Goal: Task Accomplishment & Management: Use online tool/utility

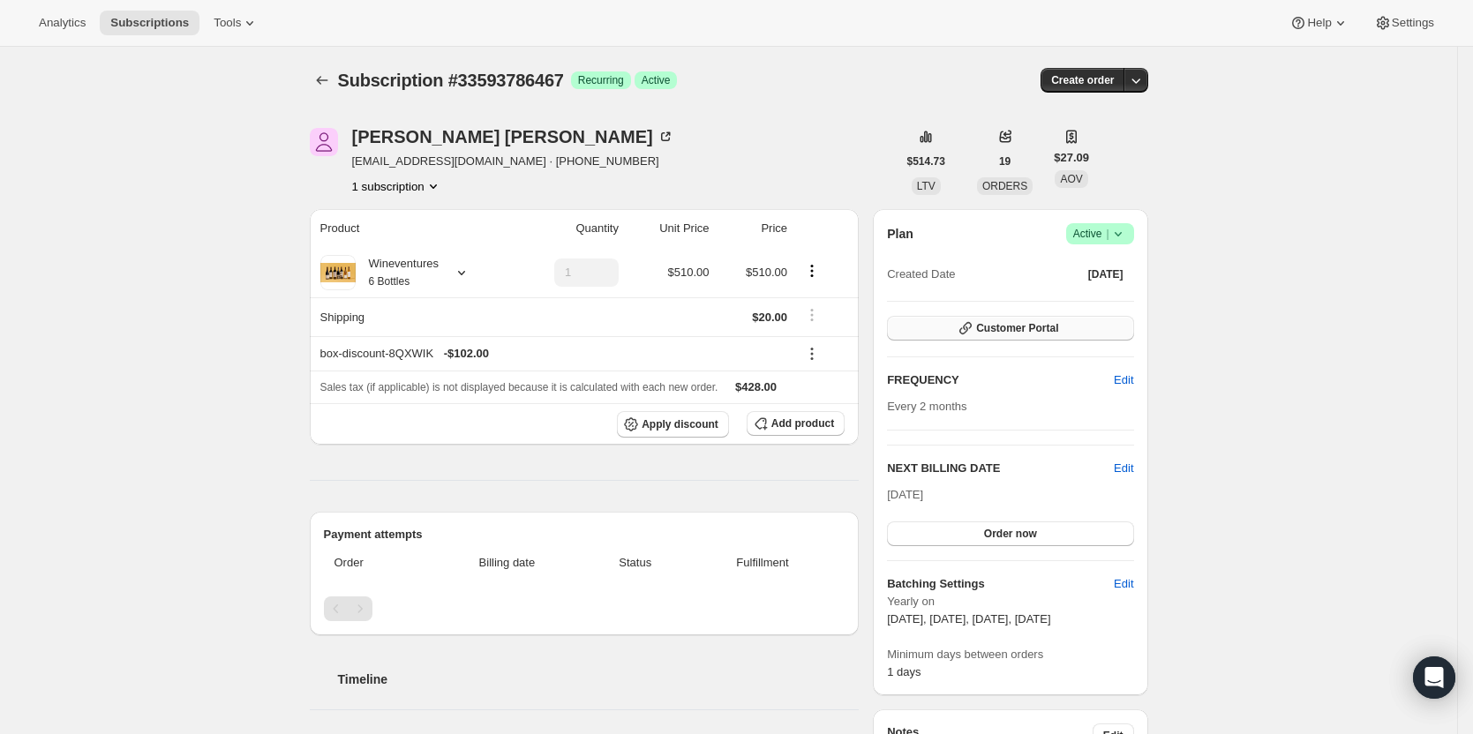
click at [1036, 325] on span "Customer Portal" at bounding box center [1017, 328] width 82 height 14
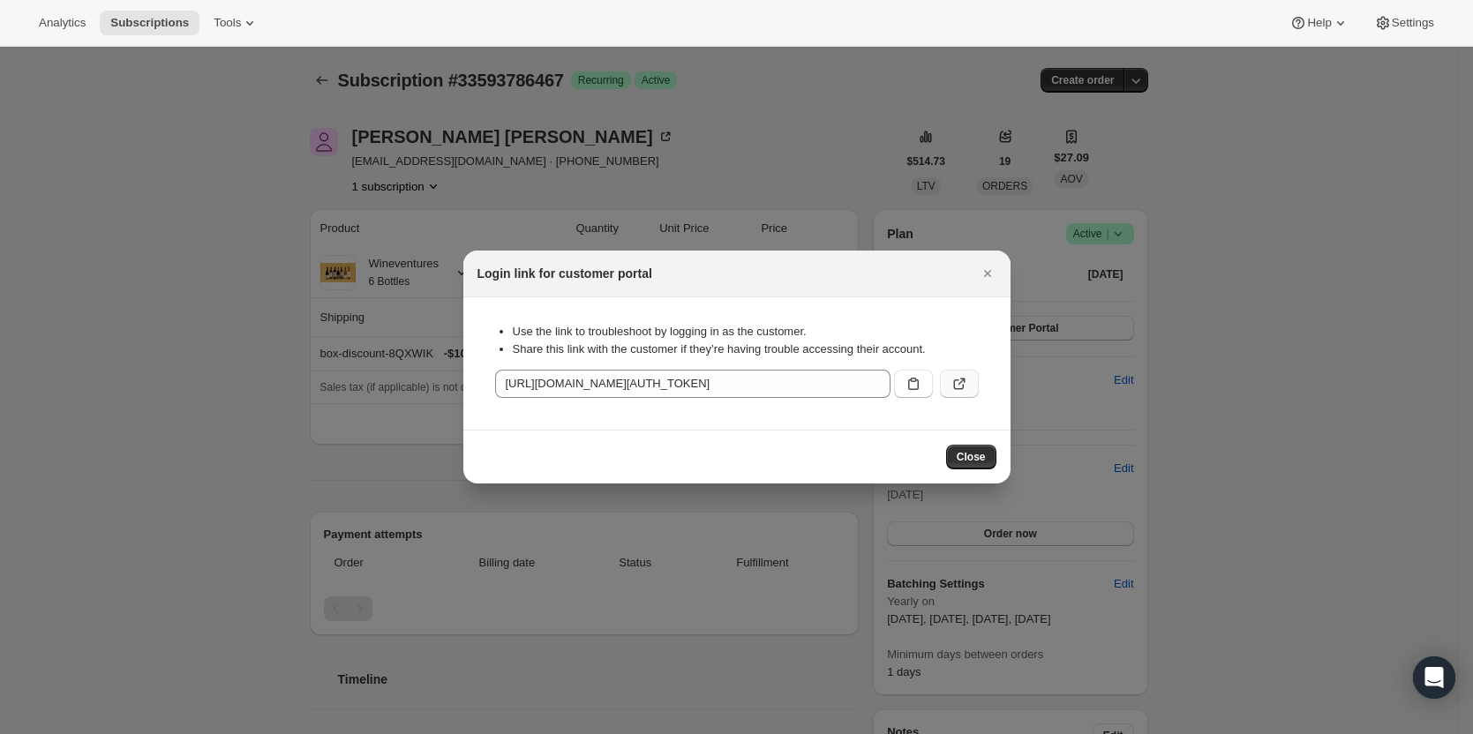
click at [957, 380] on icon ":r72:" at bounding box center [960, 384] width 18 height 18
click at [990, 275] on icon "Close" at bounding box center [986, 273] width 7 height 7
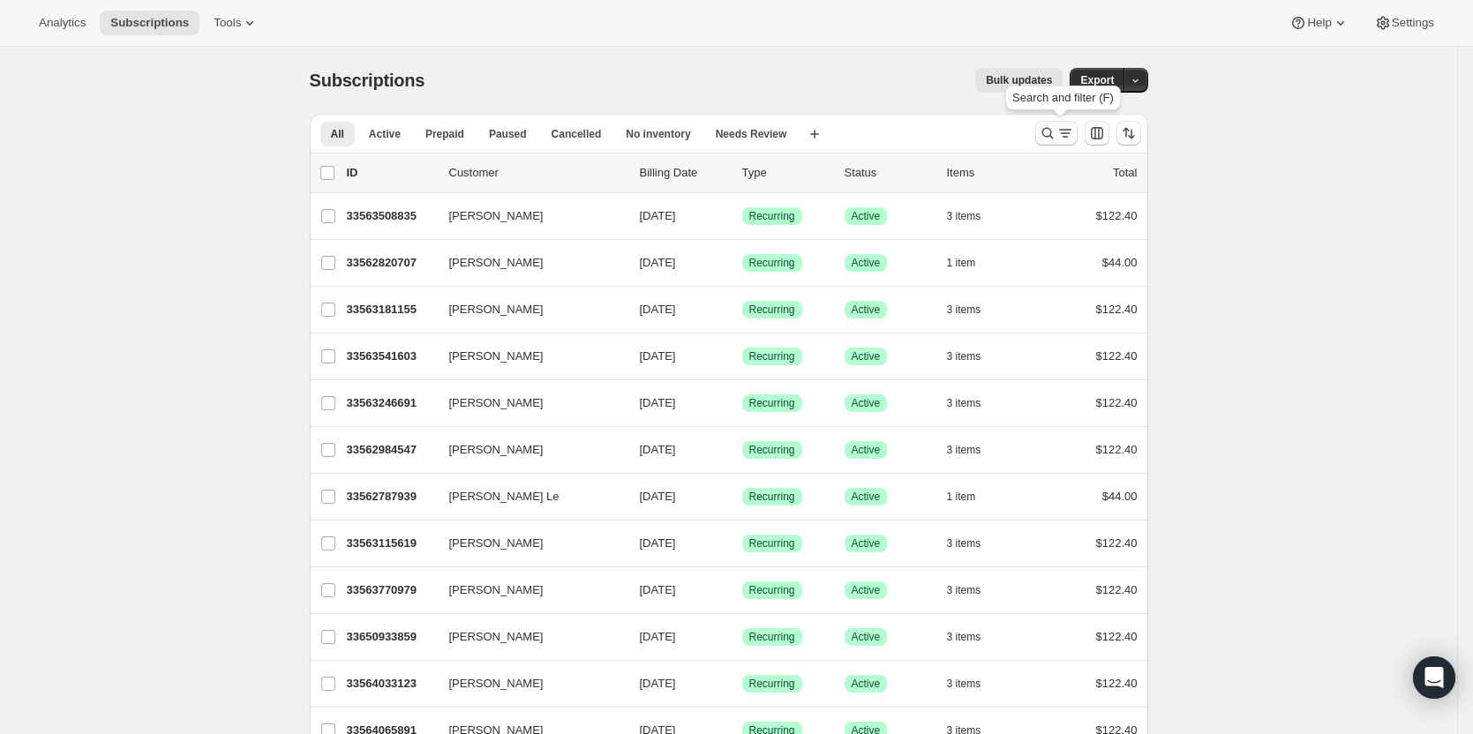
click at [1062, 132] on icon "Search and filter results" at bounding box center [1066, 133] width 18 height 18
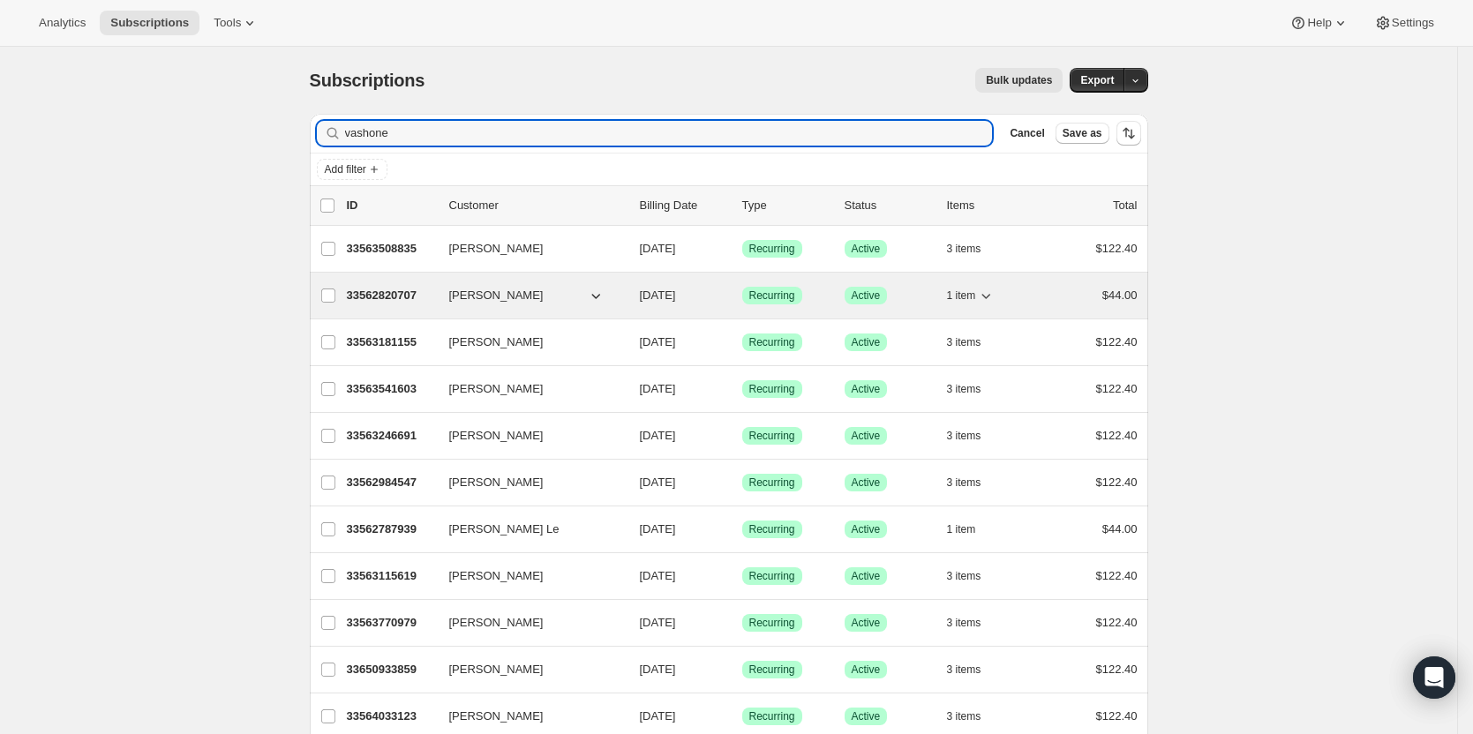
type input "vashone"
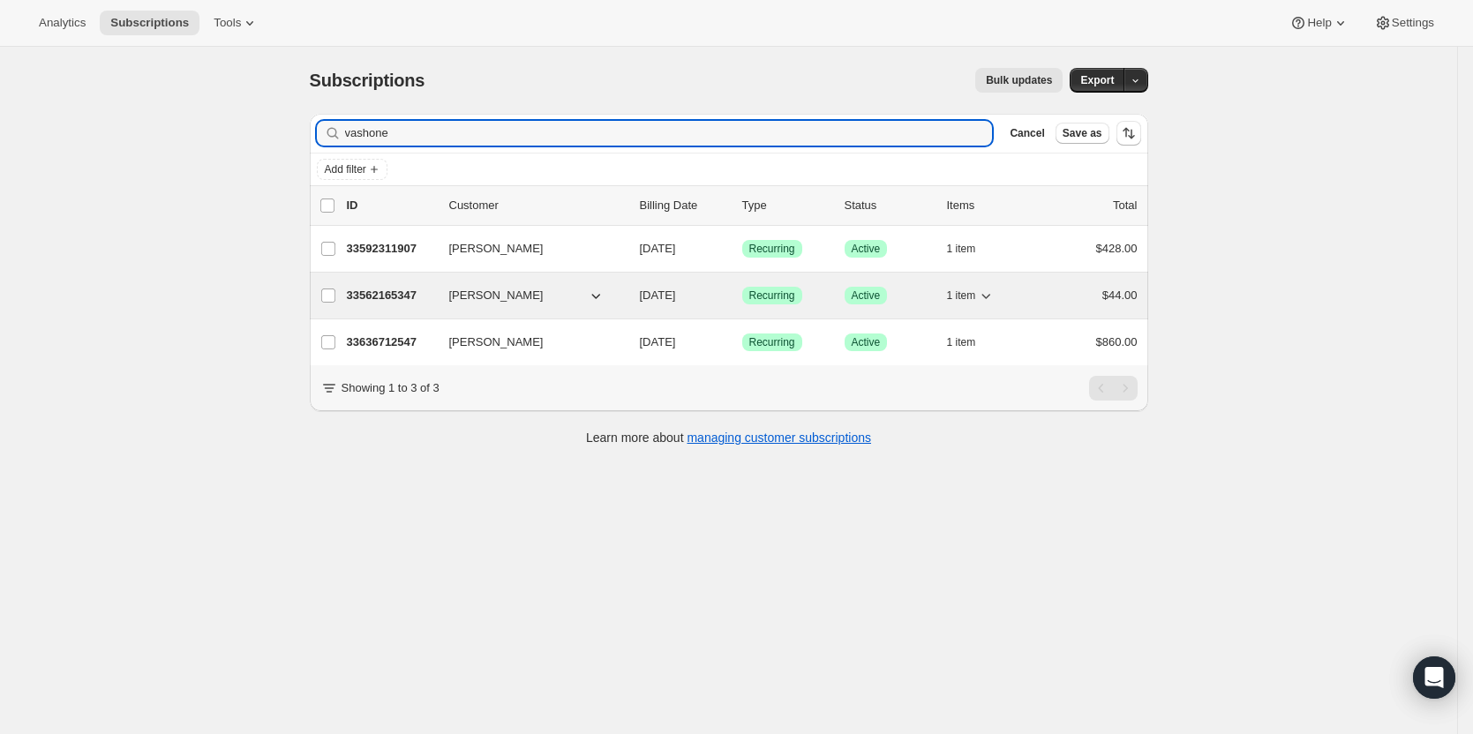
click at [418, 298] on p "33562165347" at bounding box center [391, 296] width 88 height 18
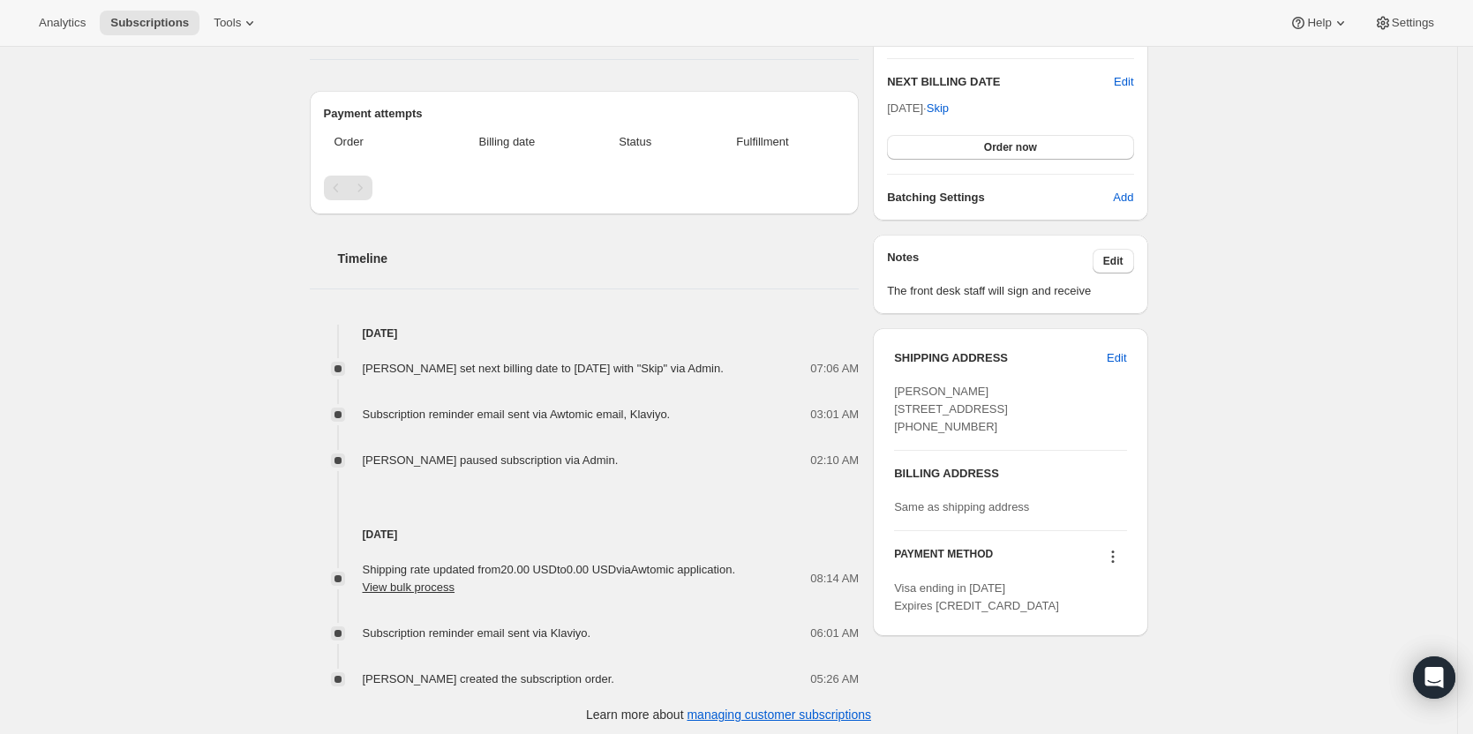
scroll to position [407, 0]
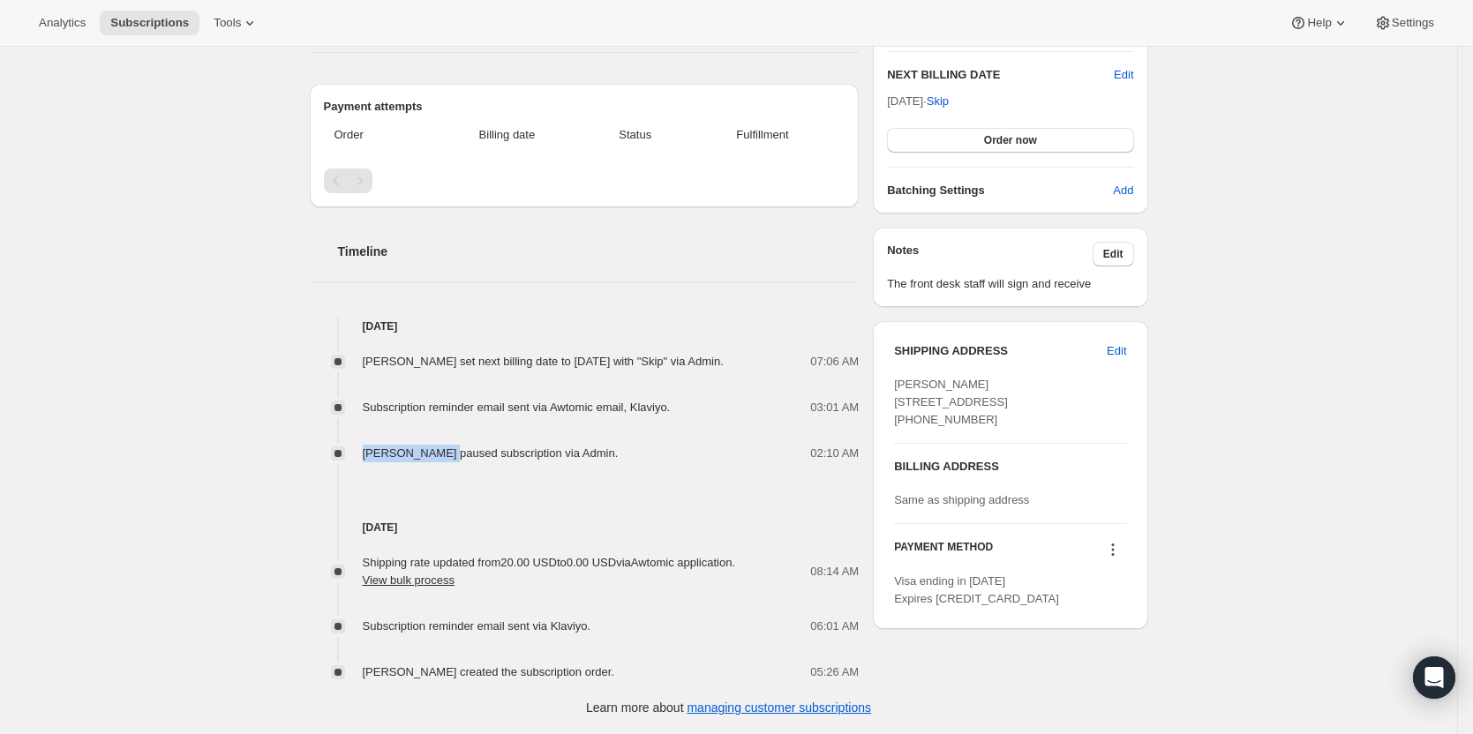
drag, startPoint x: 365, startPoint y: 444, endPoint x: 435, endPoint y: 444, distance: 69.7
click at [435, 445] on div "Brian Singer paused subscription via Admin. 02:10 AM" at bounding box center [585, 454] width 550 height 18
click at [505, 468] on div "Aug 12, 2025 Shipping rate updated from 20.00 USD to 0.00 USD via Awtomic appli…" at bounding box center [585, 572] width 550 height 219
drag, startPoint x: 599, startPoint y: 441, endPoint x: 381, endPoint y: 440, distance: 217.2
click at [381, 445] on div "Brian Singer paused subscription via Admin." at bounding box center [496, 454] width 267 height 18
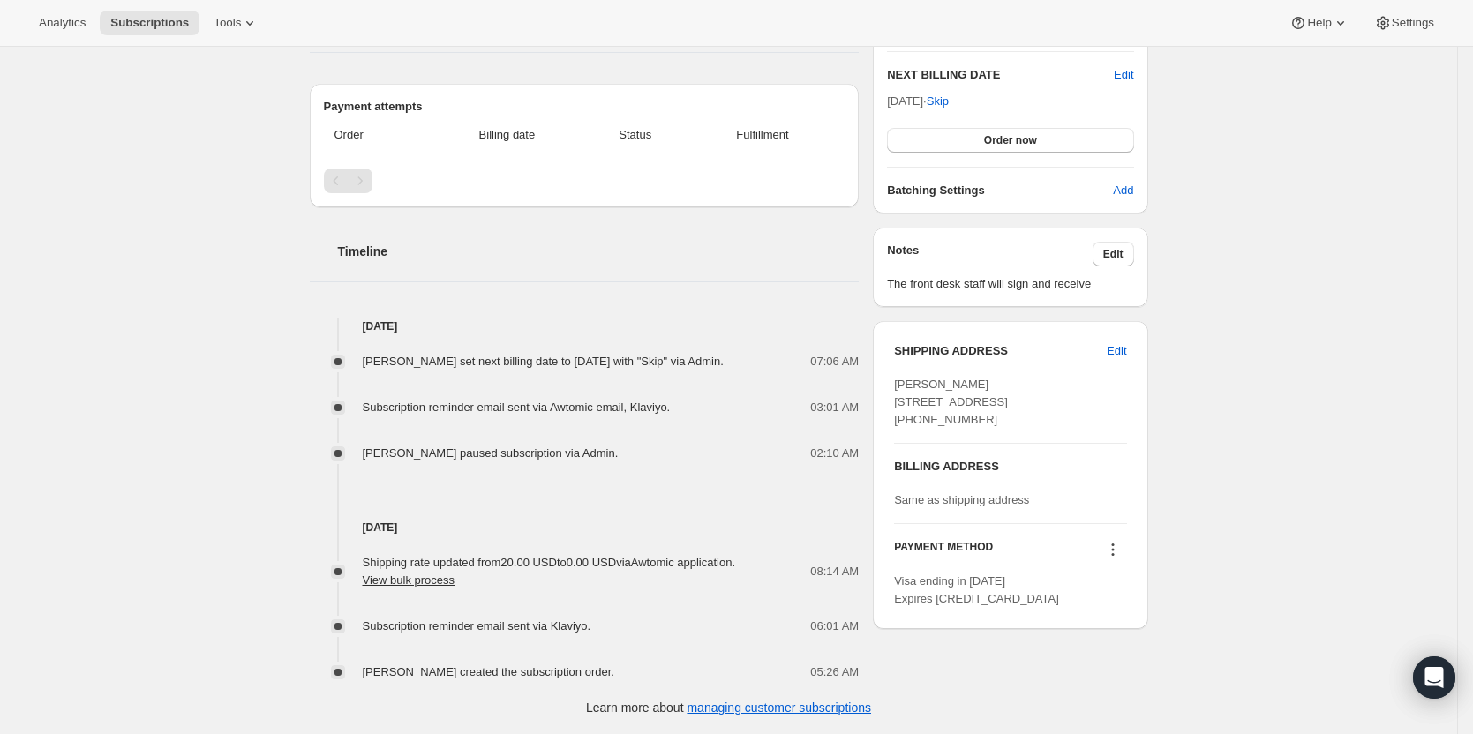
click at [848, 463] on div "Aug 12, 2025 Shipping rate updated from 20.00 USD to 0.00 USD via Awtomic appli…" at bounding box center [585, 572] width 550 height 219
click at [417, 447] on div "Brian Singer paused subscription via Admin." at bounding box center [496, 454] width 267 height 18
drag, startPoint x: 438, startPoint y: 440, endPoint x: 358, endPoint y: 444, distance: 80.4
click at [358, 445] on div "Brian Singer paused subscription via Admin. 02:10 AM" at bounding box center [585, 454] width 550 height 18
click at [576, 425] on div "Emily Yuhas set next billing date to Monday, October 13, 2025 with "Skip" via A…" at bounding box center [585, 398] width 550 height 127
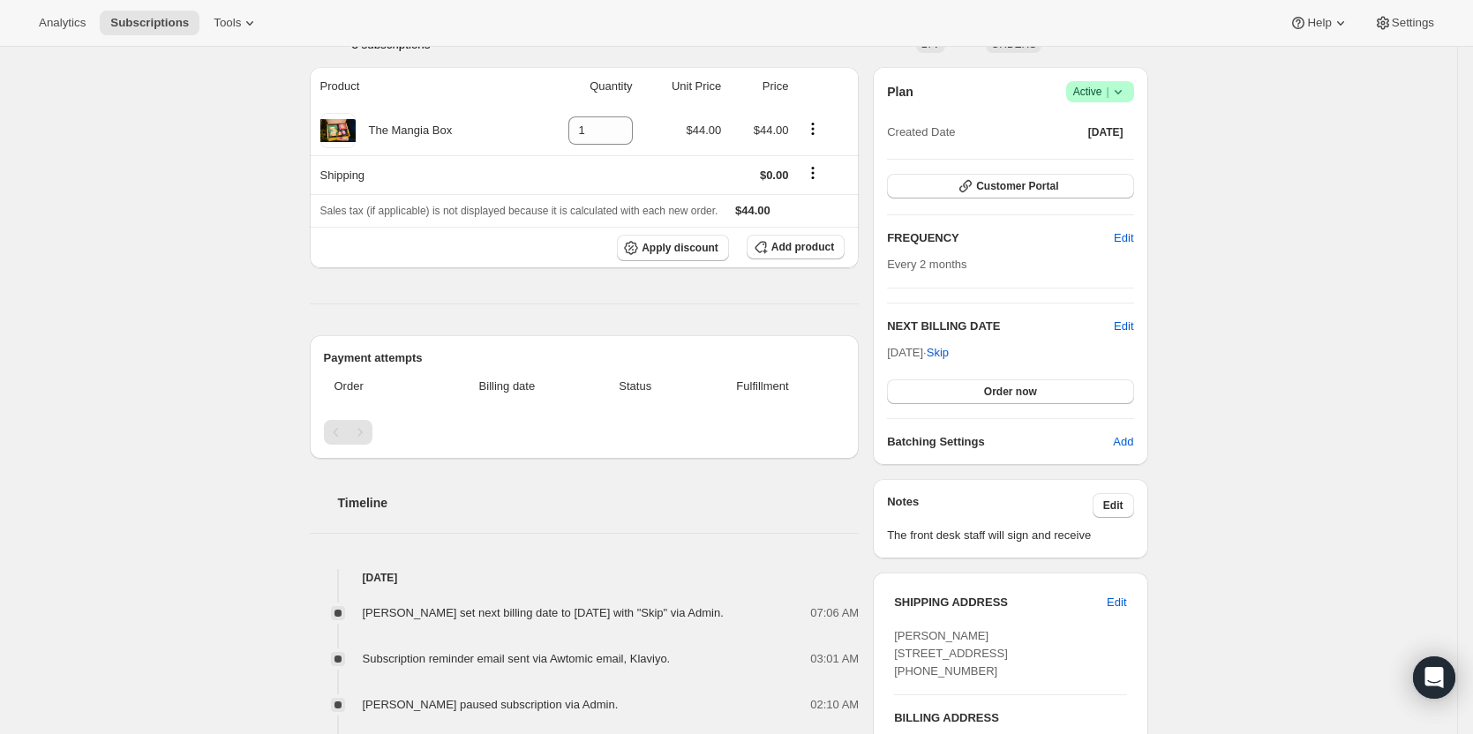
scroll to position [0, 0]
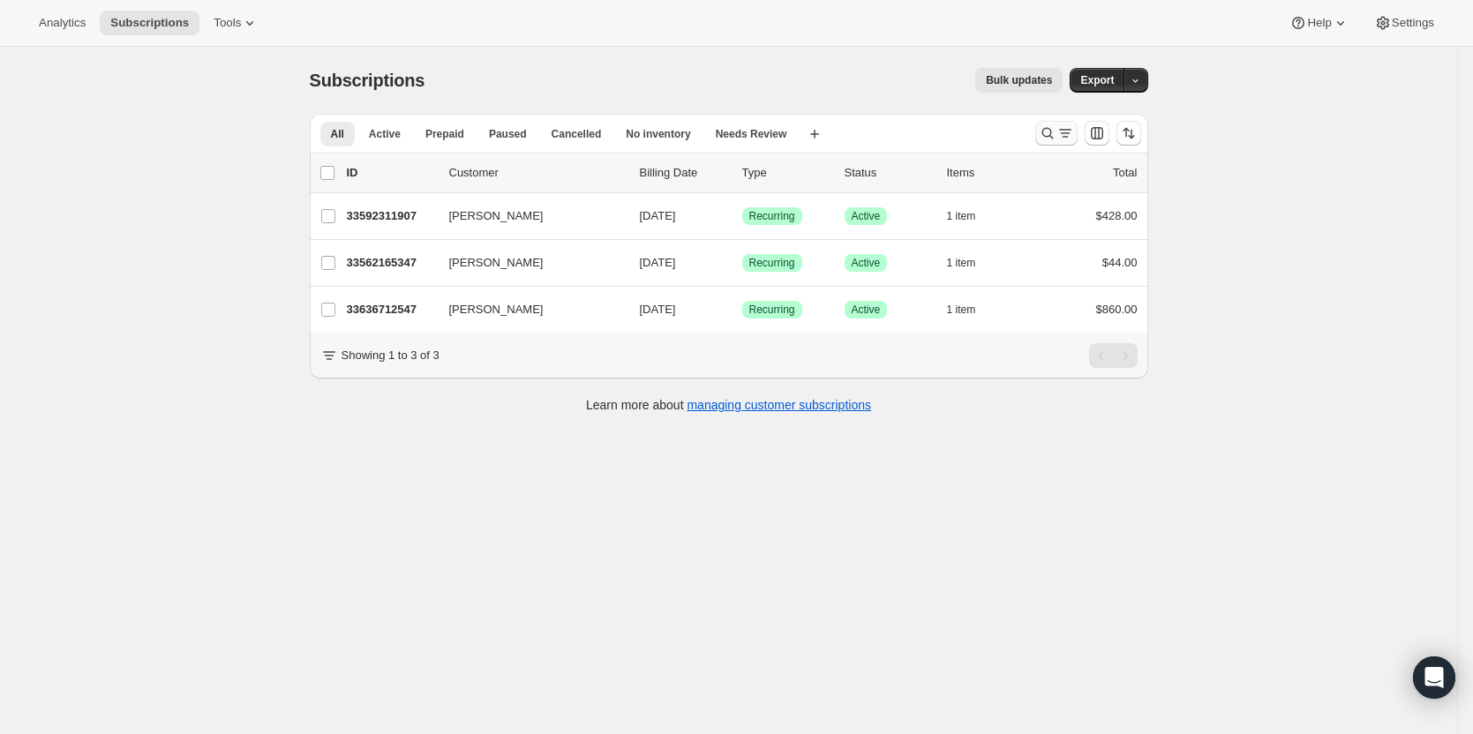
click at [1044, 128] on icon "Search and filter results" at bounding box center [1048, 133] width 18 height 18
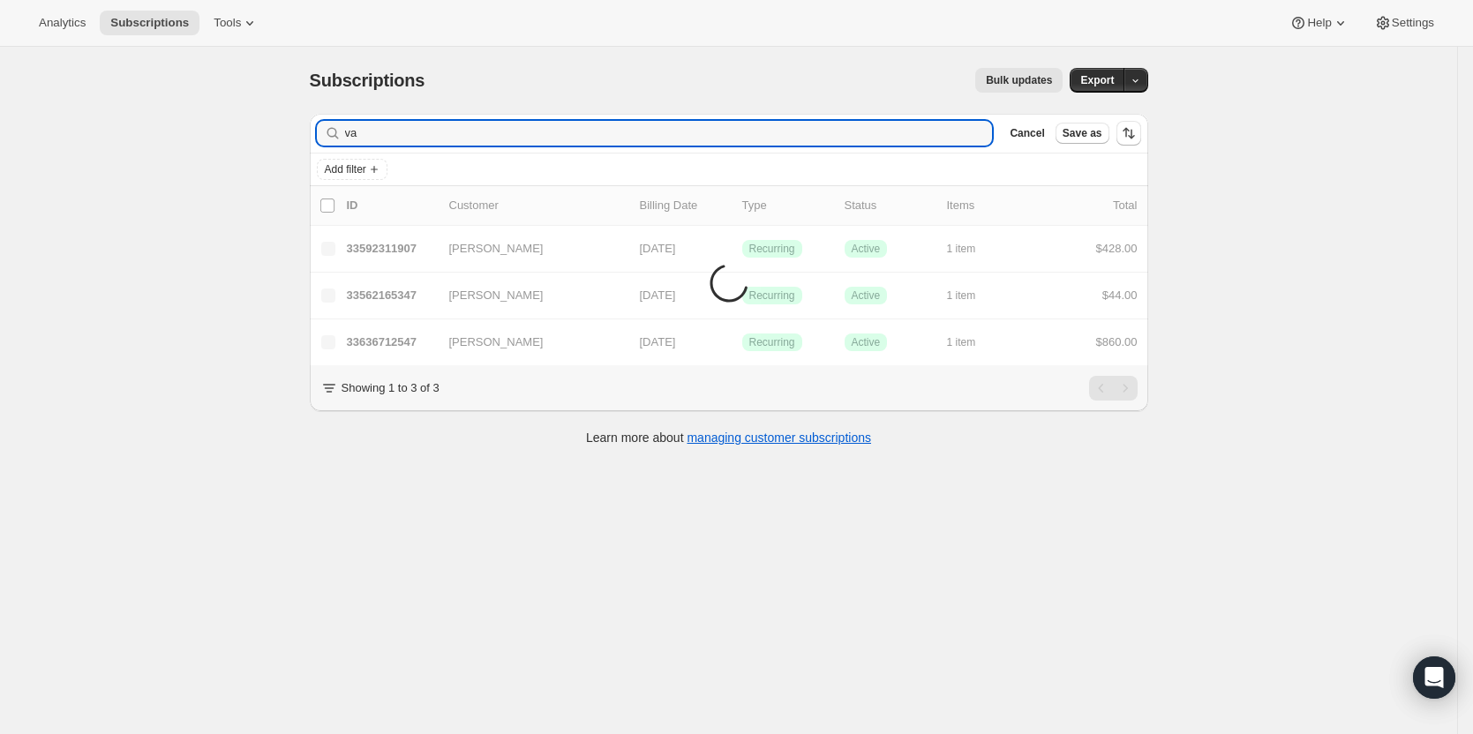
type input "v"
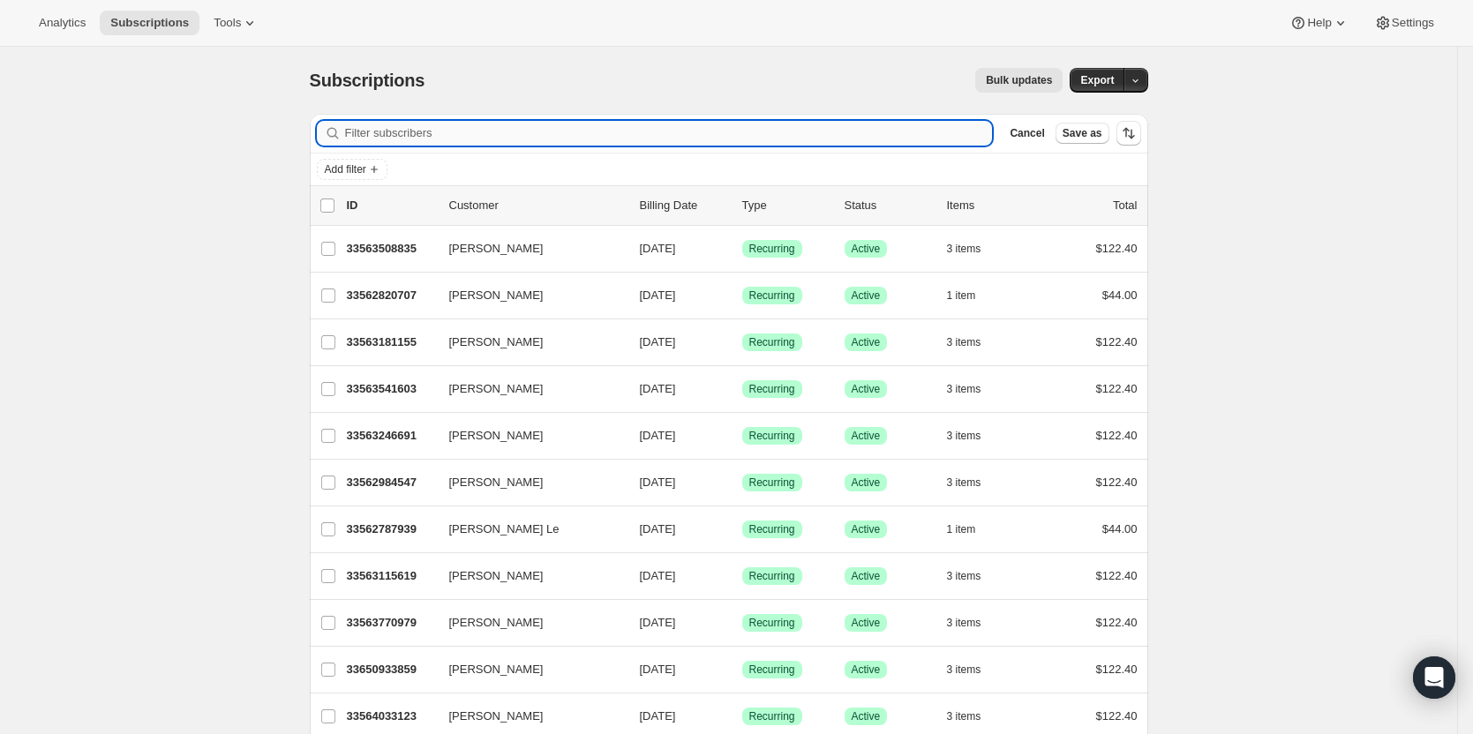
click at [546, 130] on input "Filter subscribers" at bounding box center [669, 133] width 648 height 25
type input "lomauro"
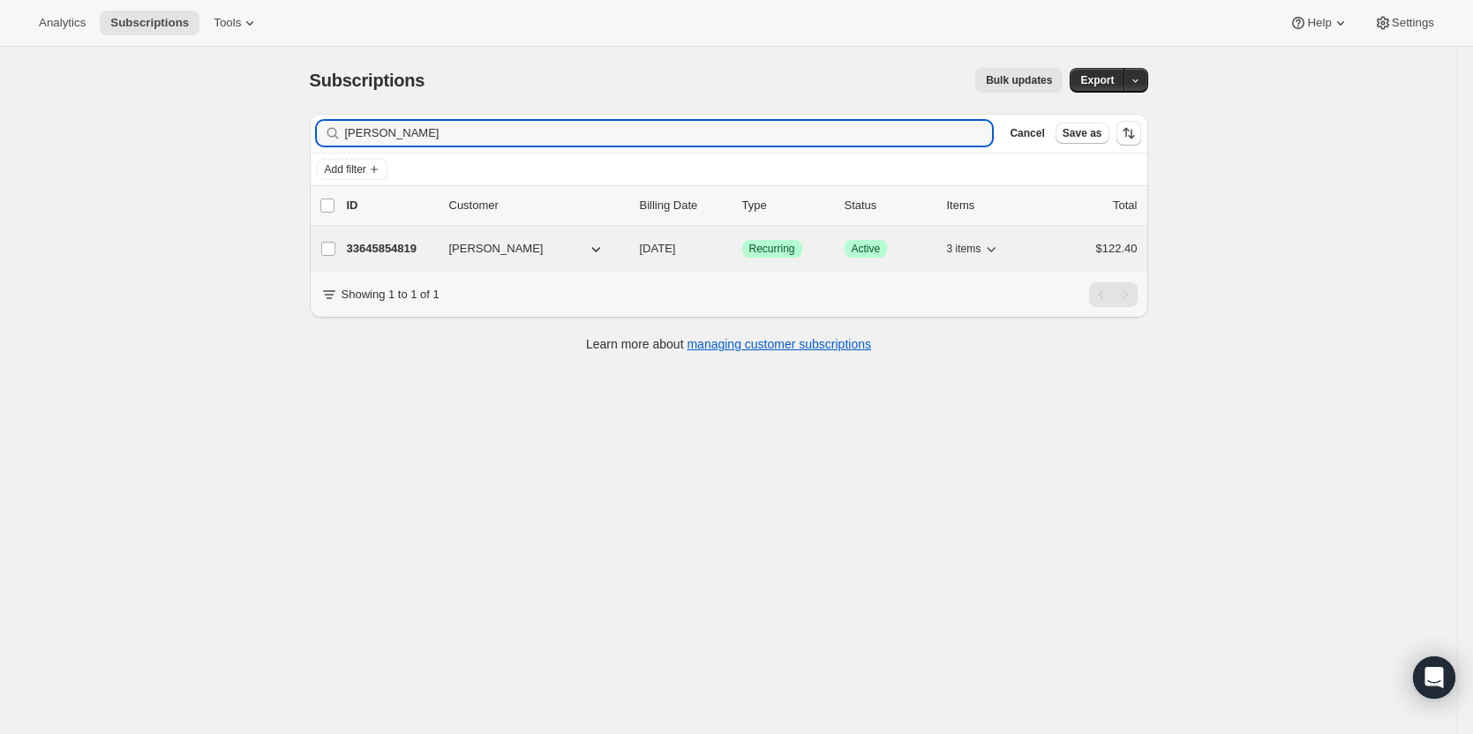
click at [397, 256] on p "33645854819" at bounding box center [391, 249] width 88 height 18
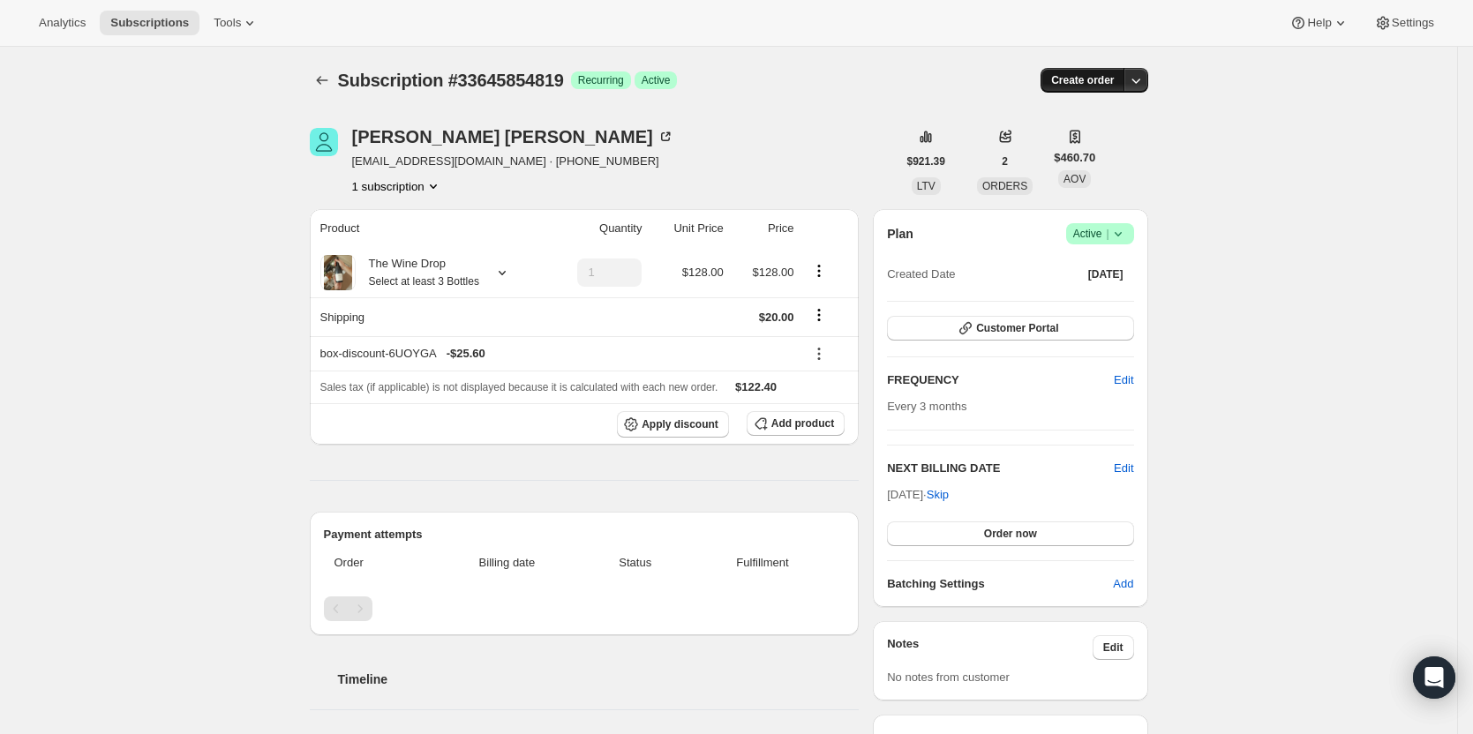
click at [1088, 69] on button "Create order" at bounding box center [1083, 80] width 84 height 25
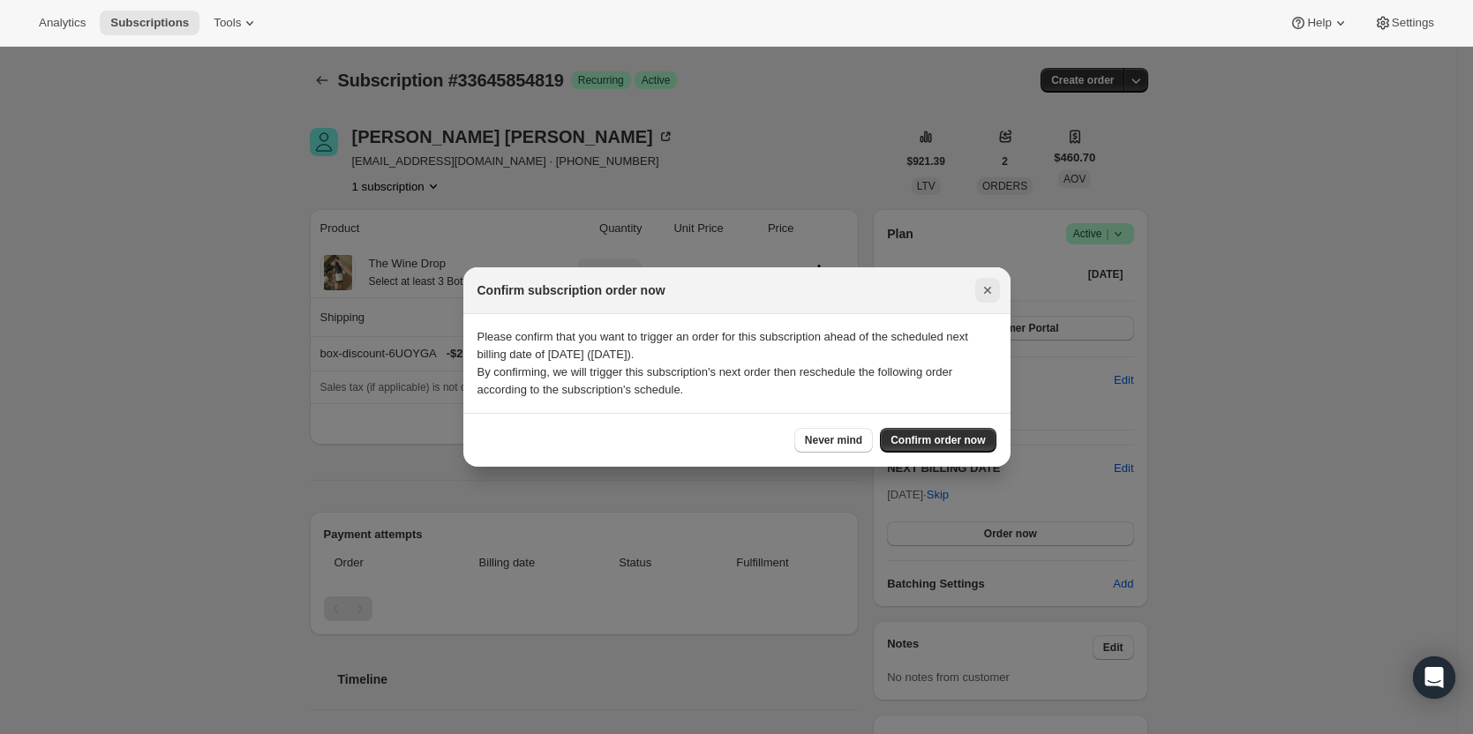
click at [991, 290] on icon "Close" at bounding box center [988, 291] width 18 height 18
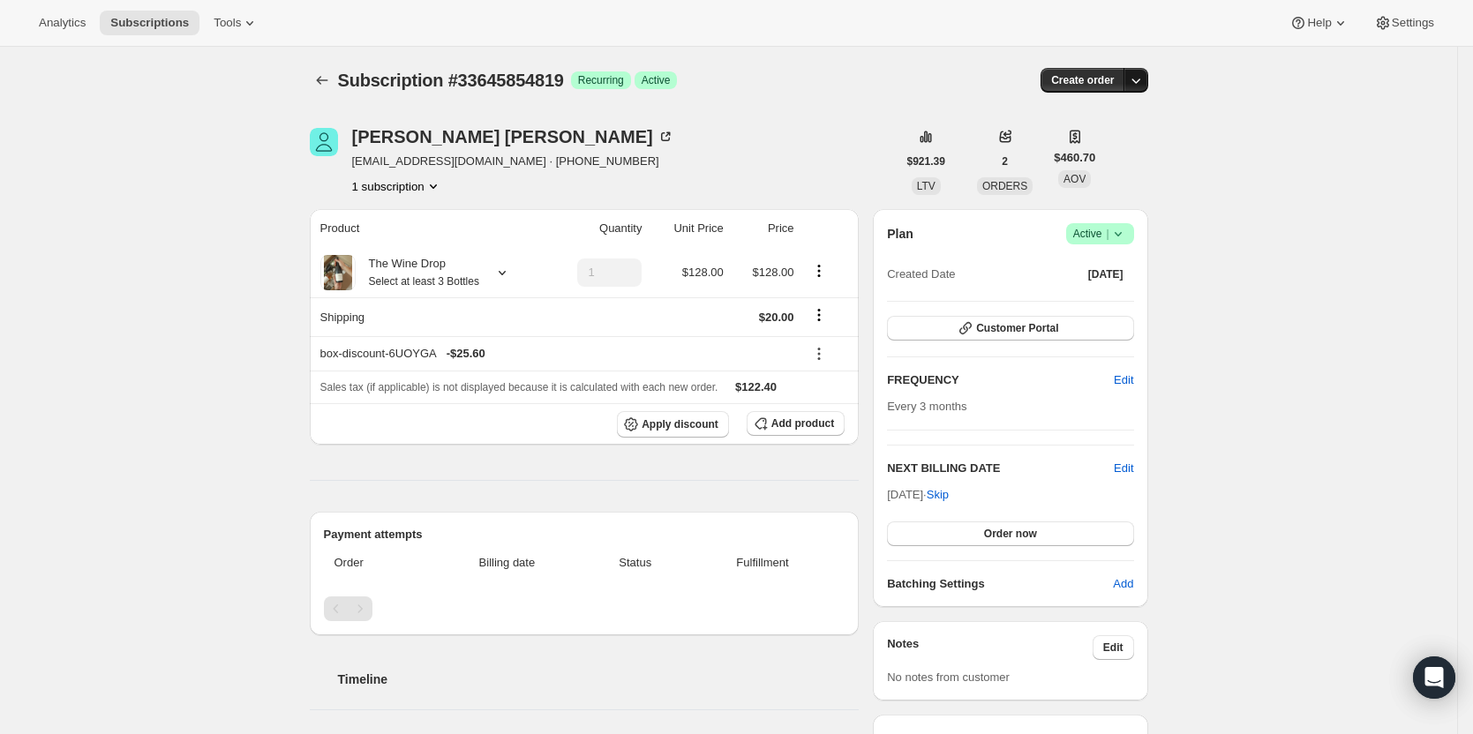
click at [1142, 75] on icon "button" at bounding box center [1136, 81] width 18 height 18
click at [1116, 146] on span "Create custom one-time order" at bounding box center [1066, 146] width 153 height 13
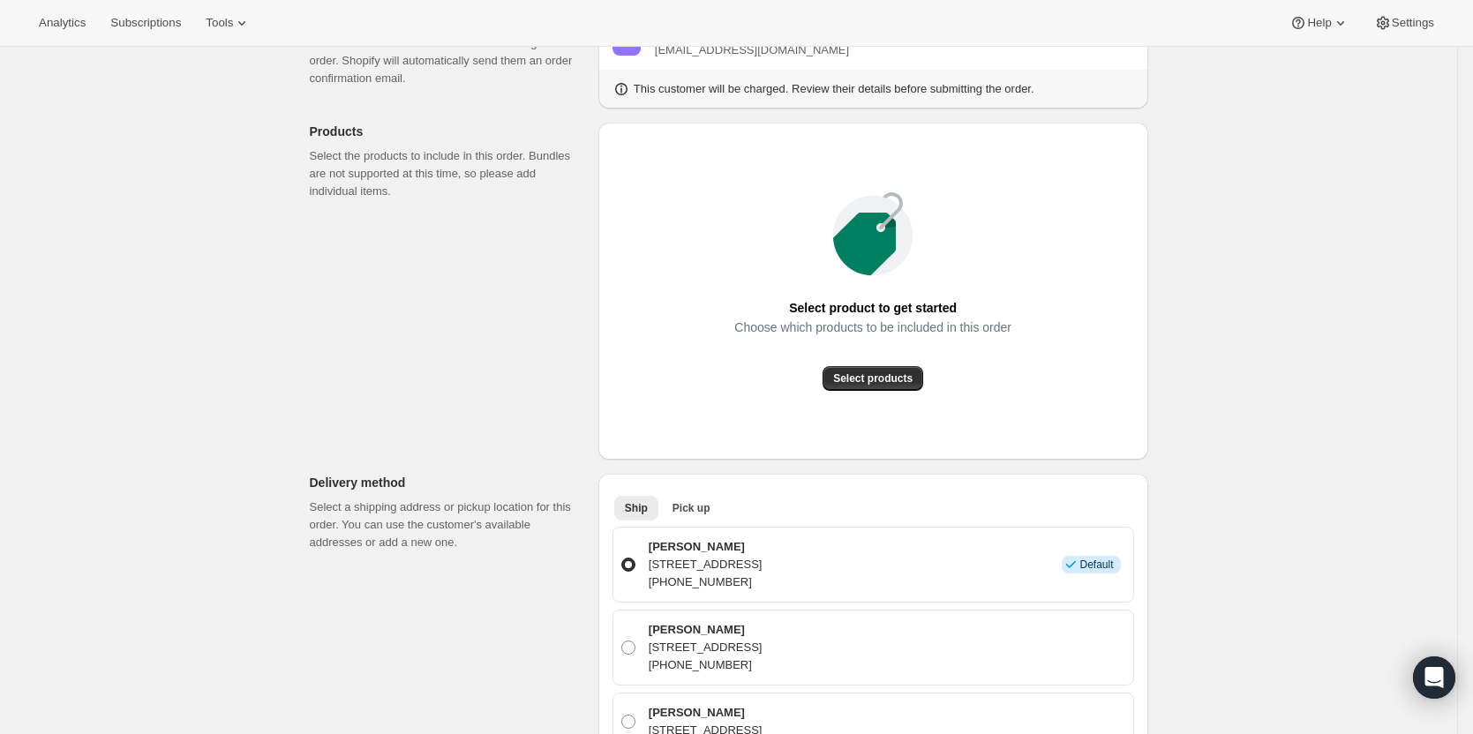
scroll to position [265, 0]
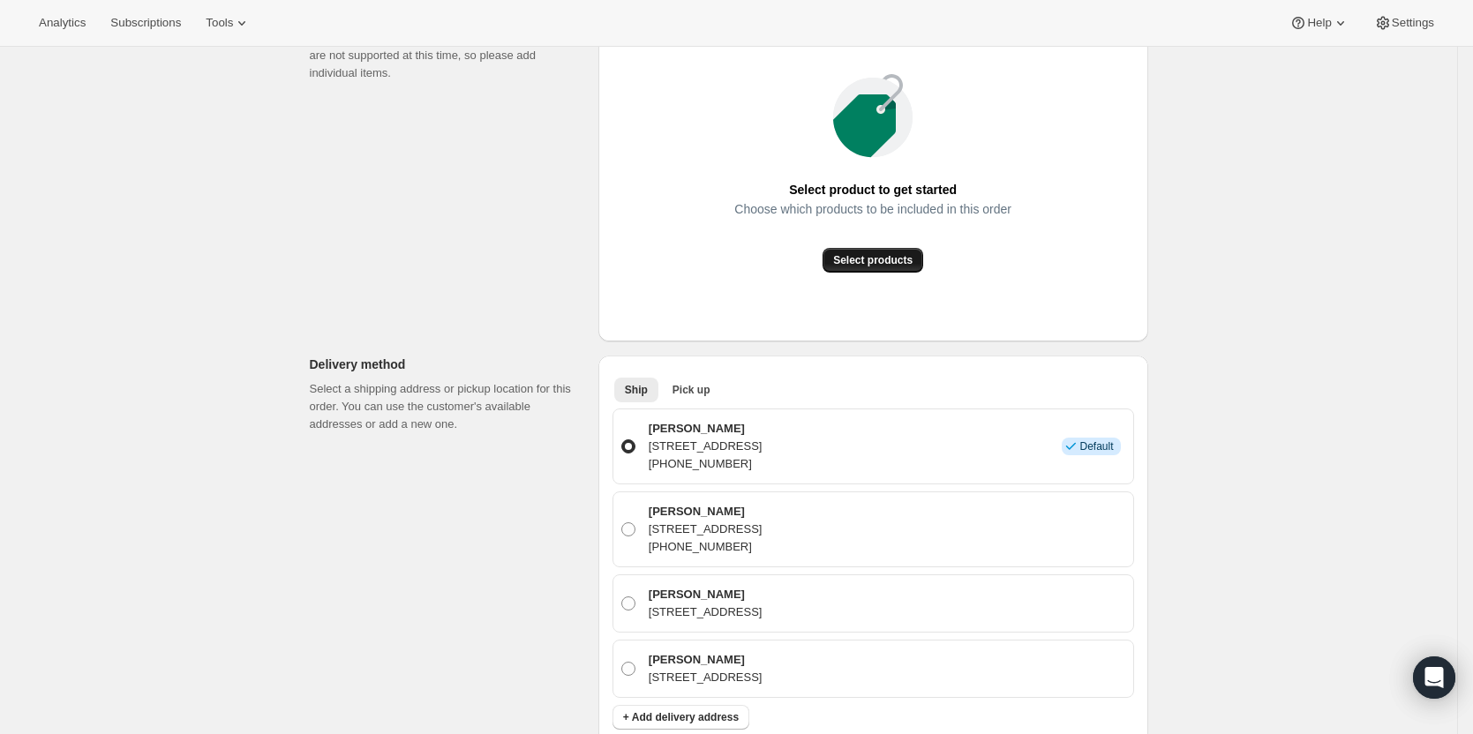
click at [889, 259] on span "Select products" at bounding box center [872, 260] width 79 height 14
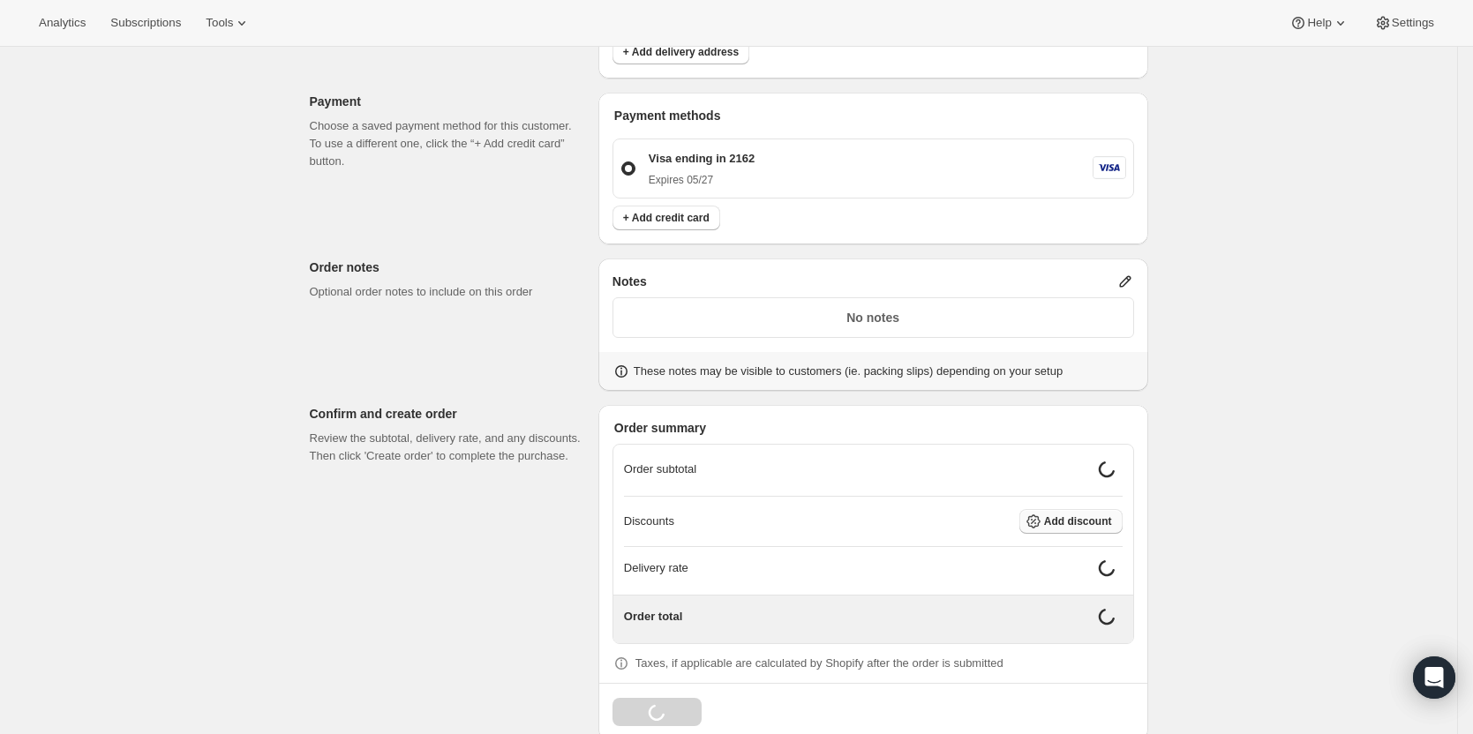
scroll to position [861, 0]
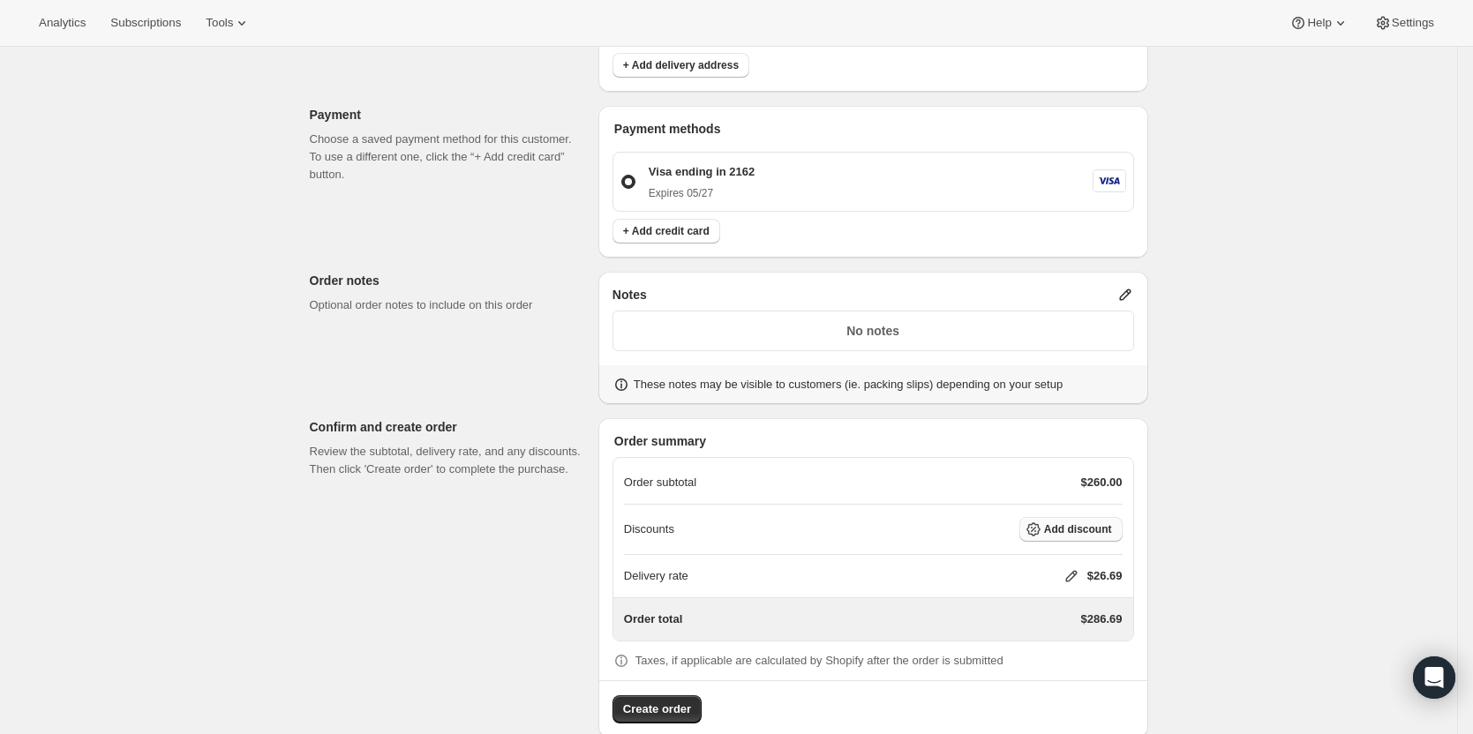
click at [1059, 523] on span "Add discount" at bounding box center [1078, 530] width 68 height 14
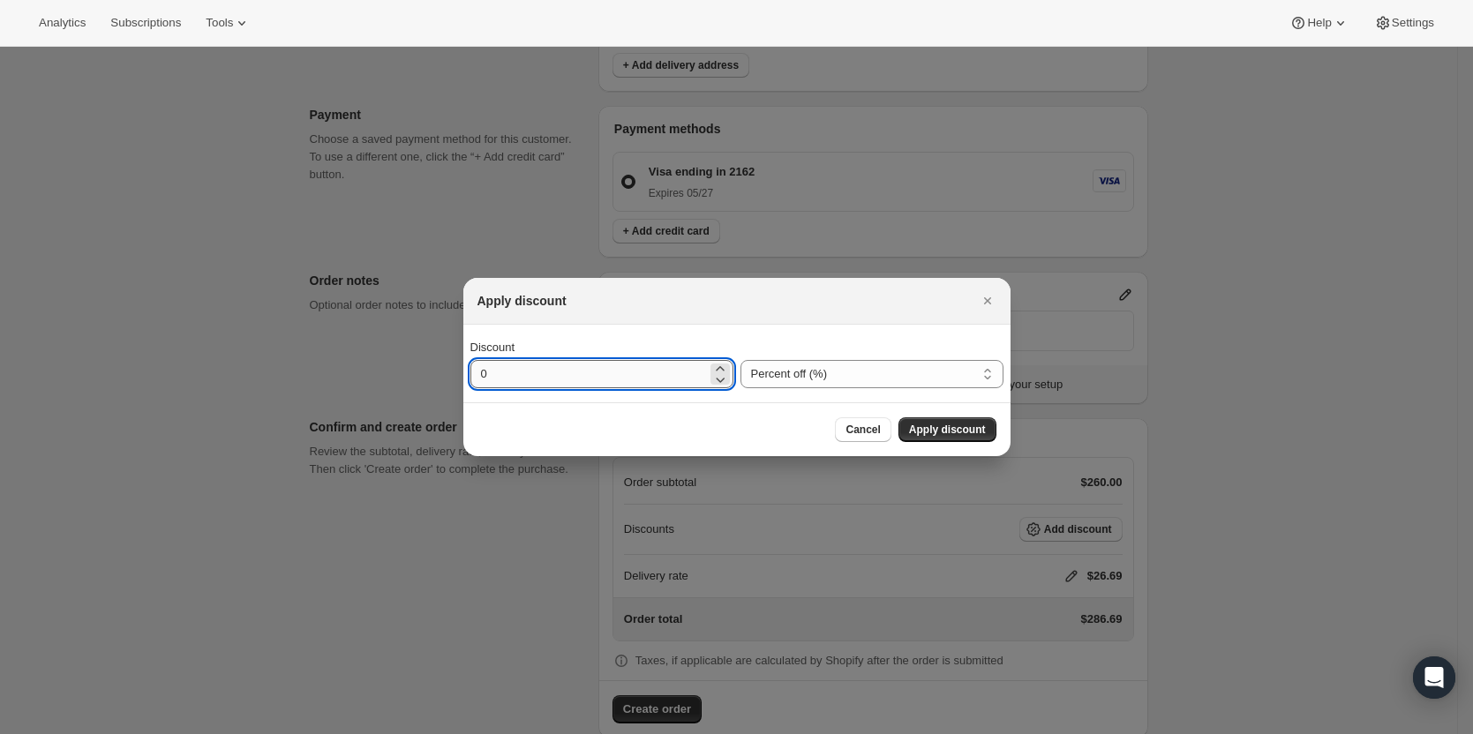
drag, startPoint x: 621, startPoint y: 373, endPoint x: 520, endPoint y: 383, distance: 102.1
click at [523, 382] on input "0" at bounding box center [589, 374] width 237 height 28
click at [508, 385] on input "0" at bounding box center [589, 374] width 237 height 28
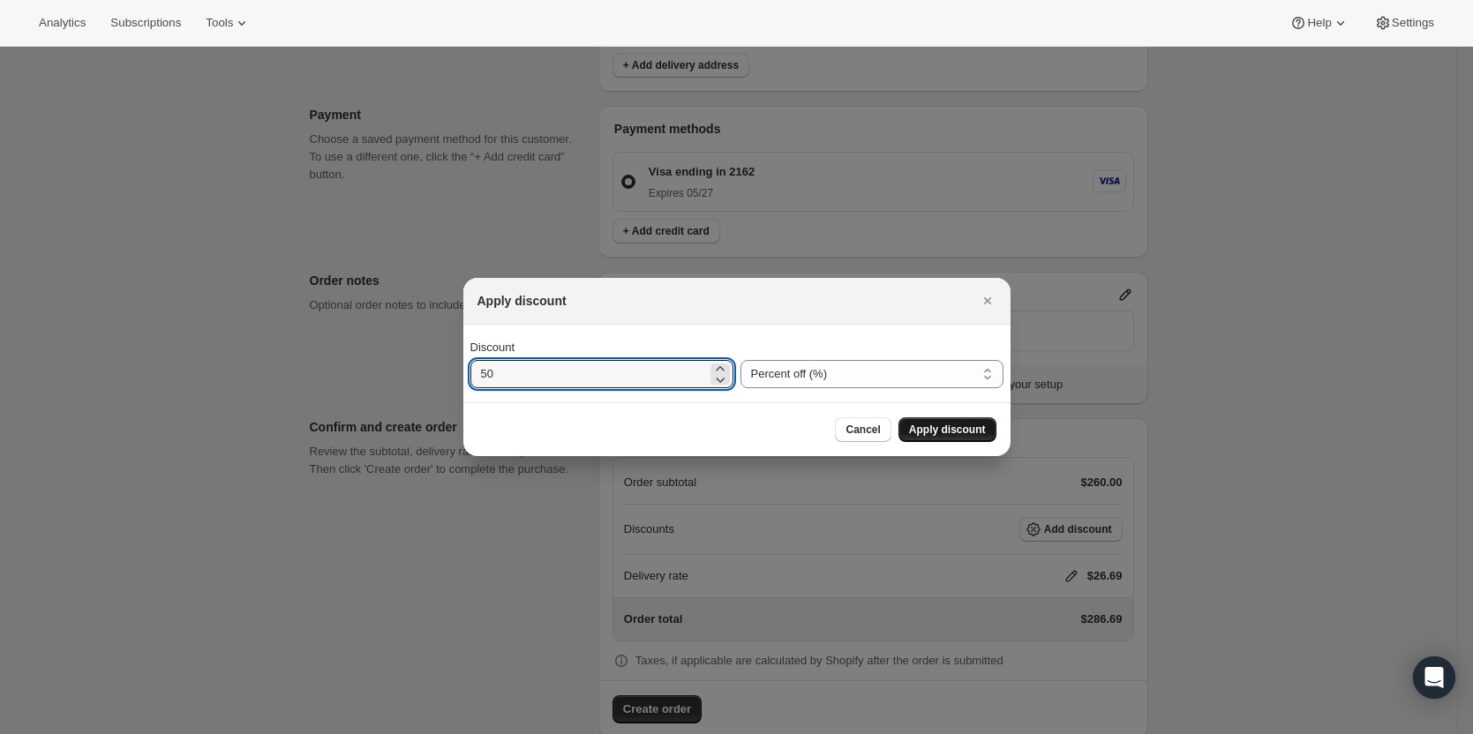
type input "50"
click at [970, 433] on span "Apply discount" at bounding box center [947, 430] width 77 height 14
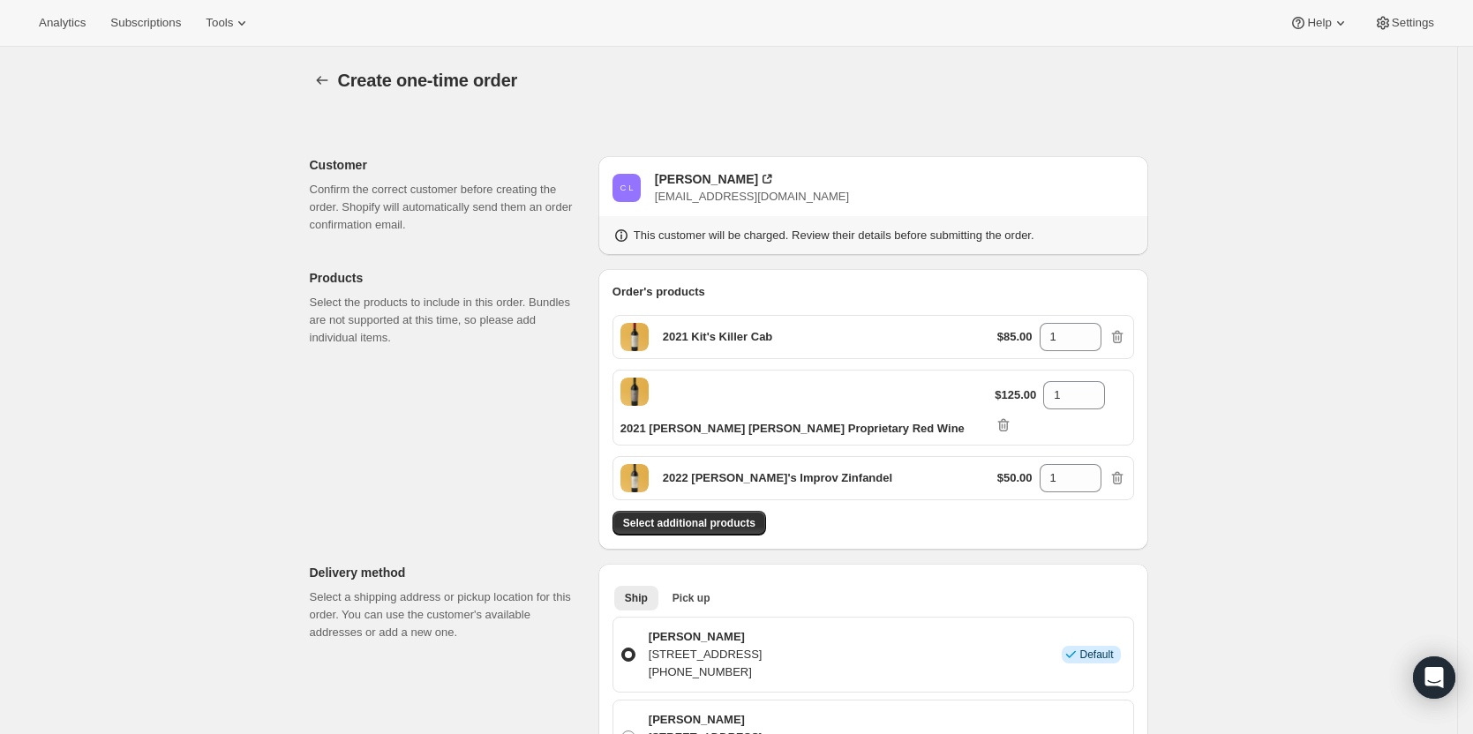
scroll to position [854, 0]
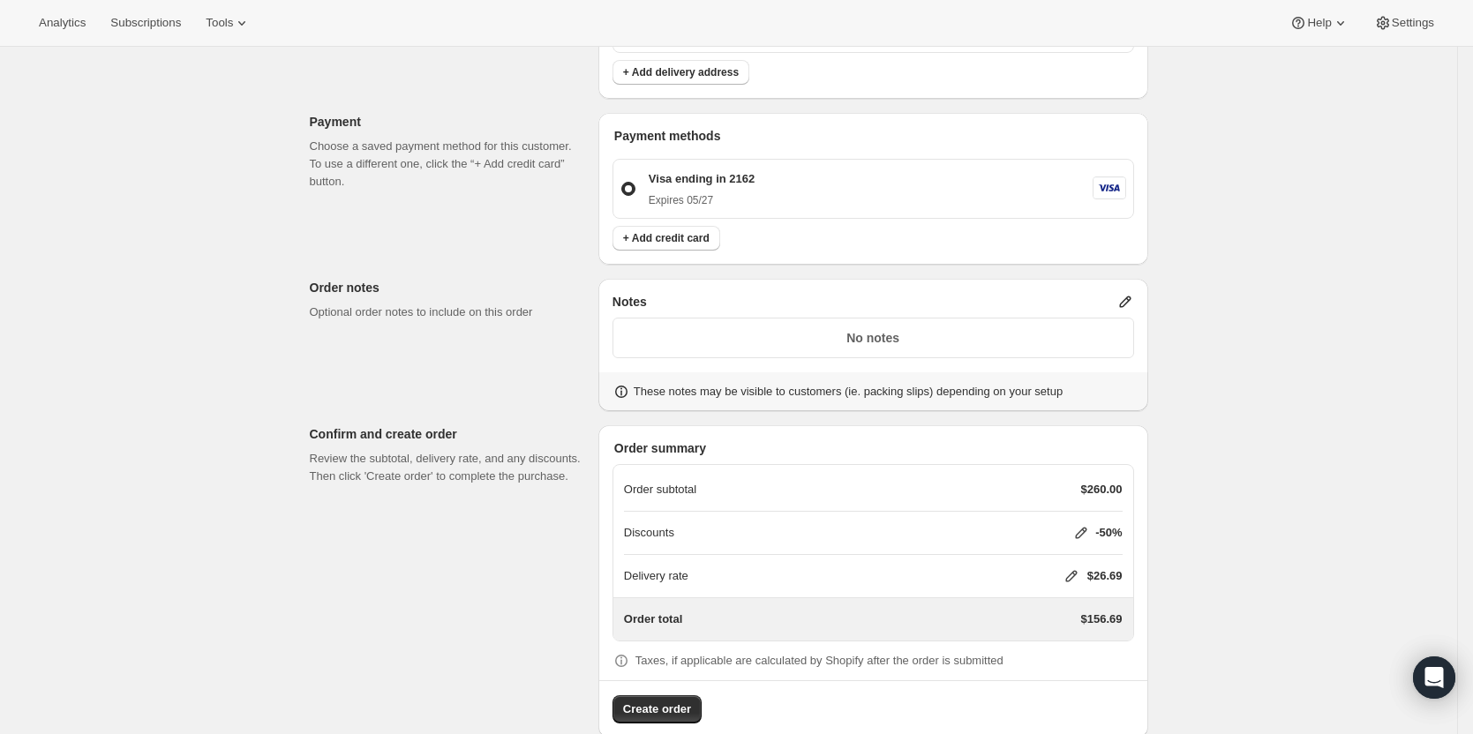
click at [1074, 568] on icon at bounding box center [1072, 577] width 18 height 18
click at [1077, 646] on button "Save" at bounding box center [1067, 651] width 46 height 25
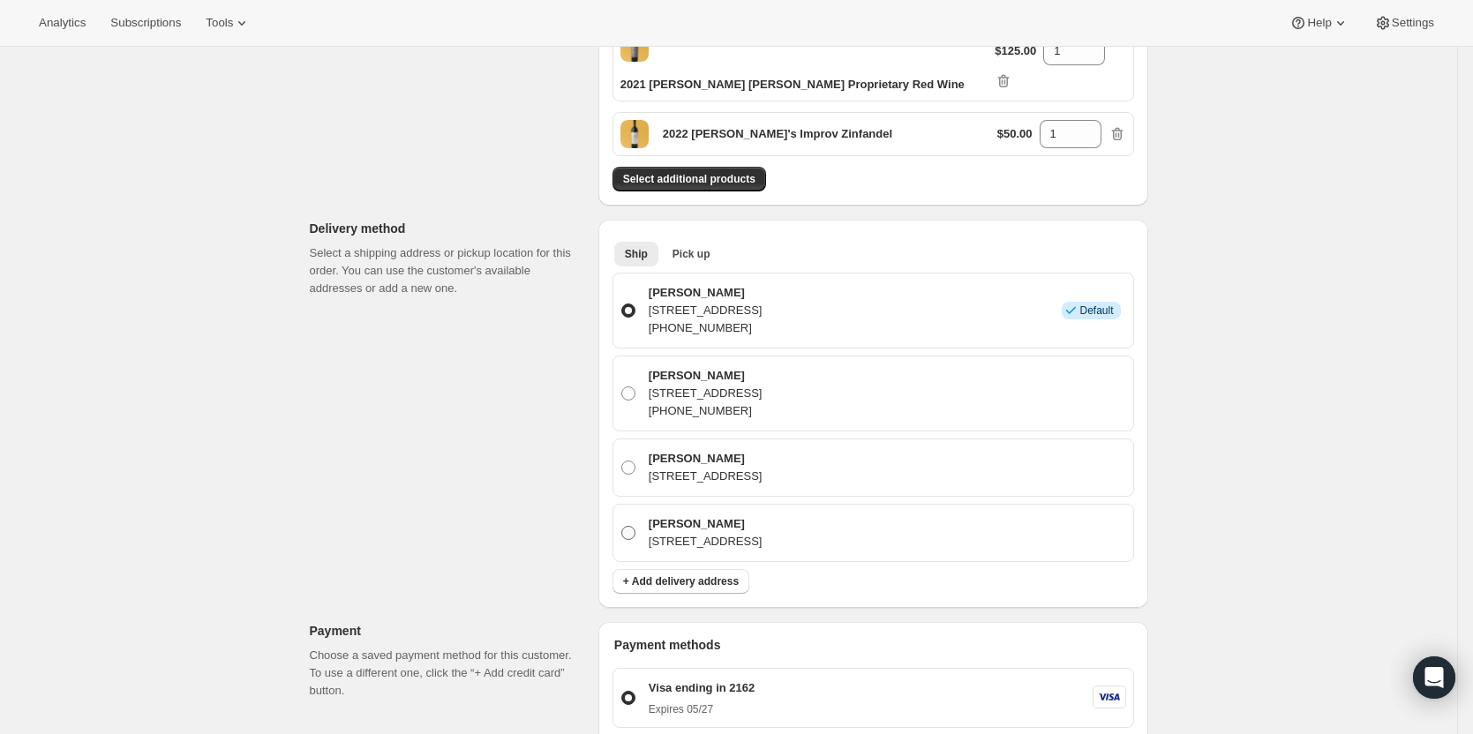
scroll to position [501, 0]
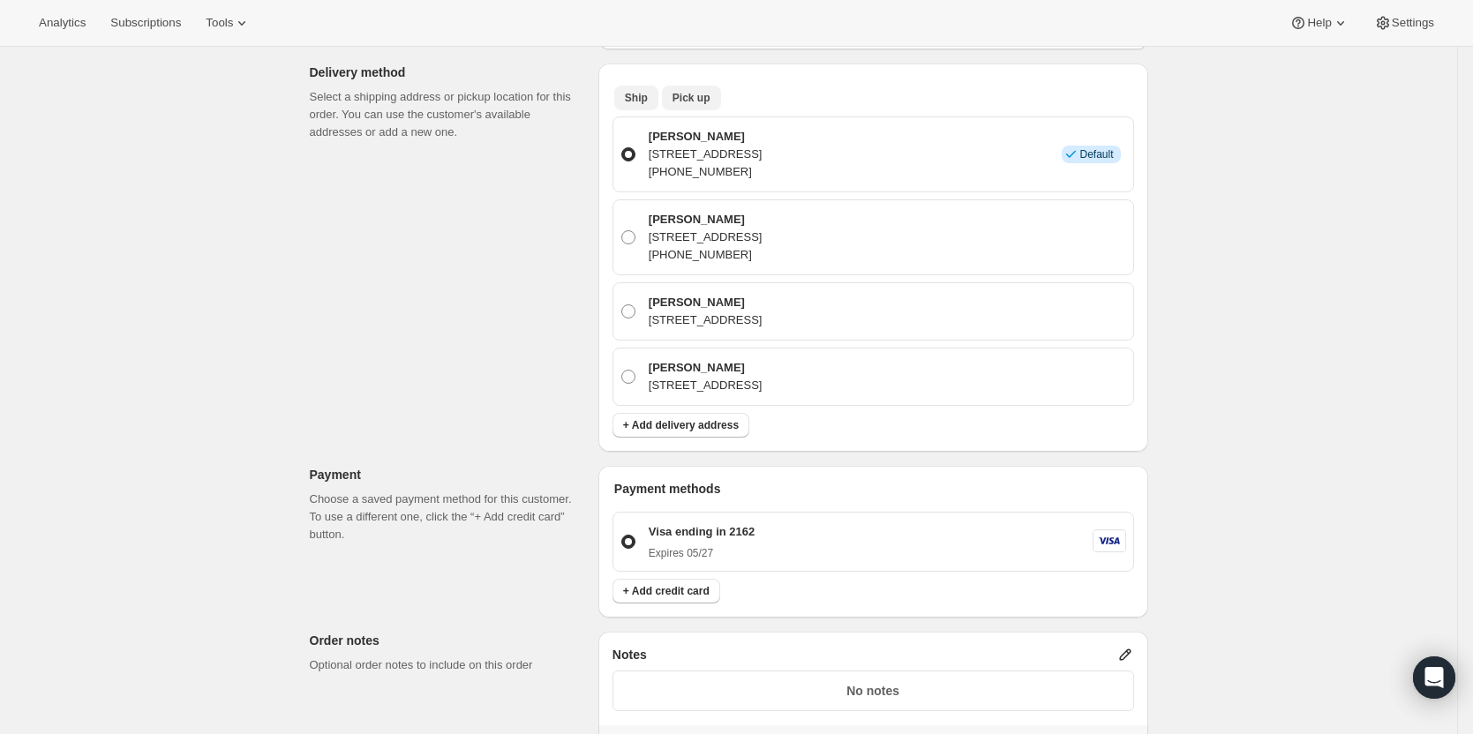
click at [704, 91] on span "Pick up" at bounding box center [692, 98] width 38 height 14
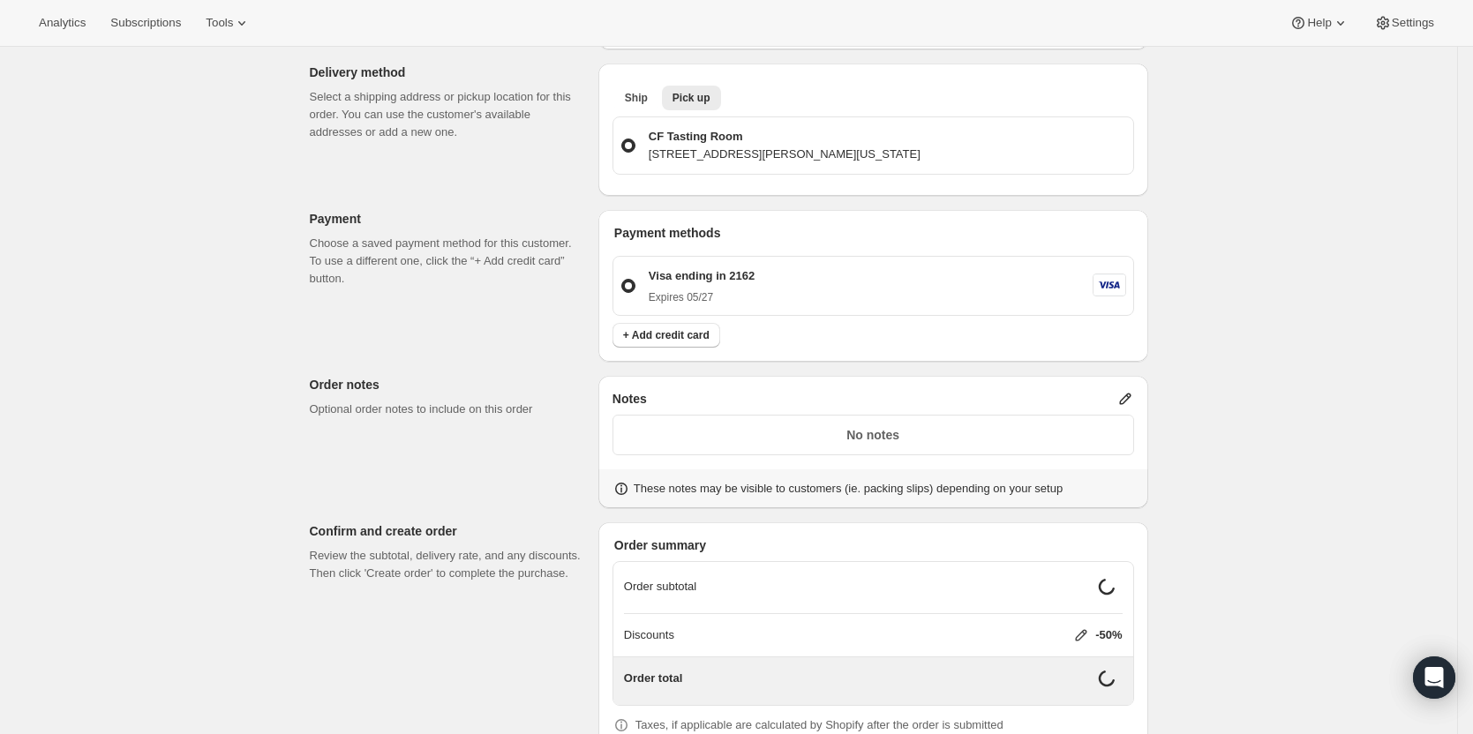
click at [619, 85] on li "Ship" at bounding box center [636, 97] width 44 height 25
click at [631, 91] on span "Ship" at bounding box center [636, 98] width 23 height 14
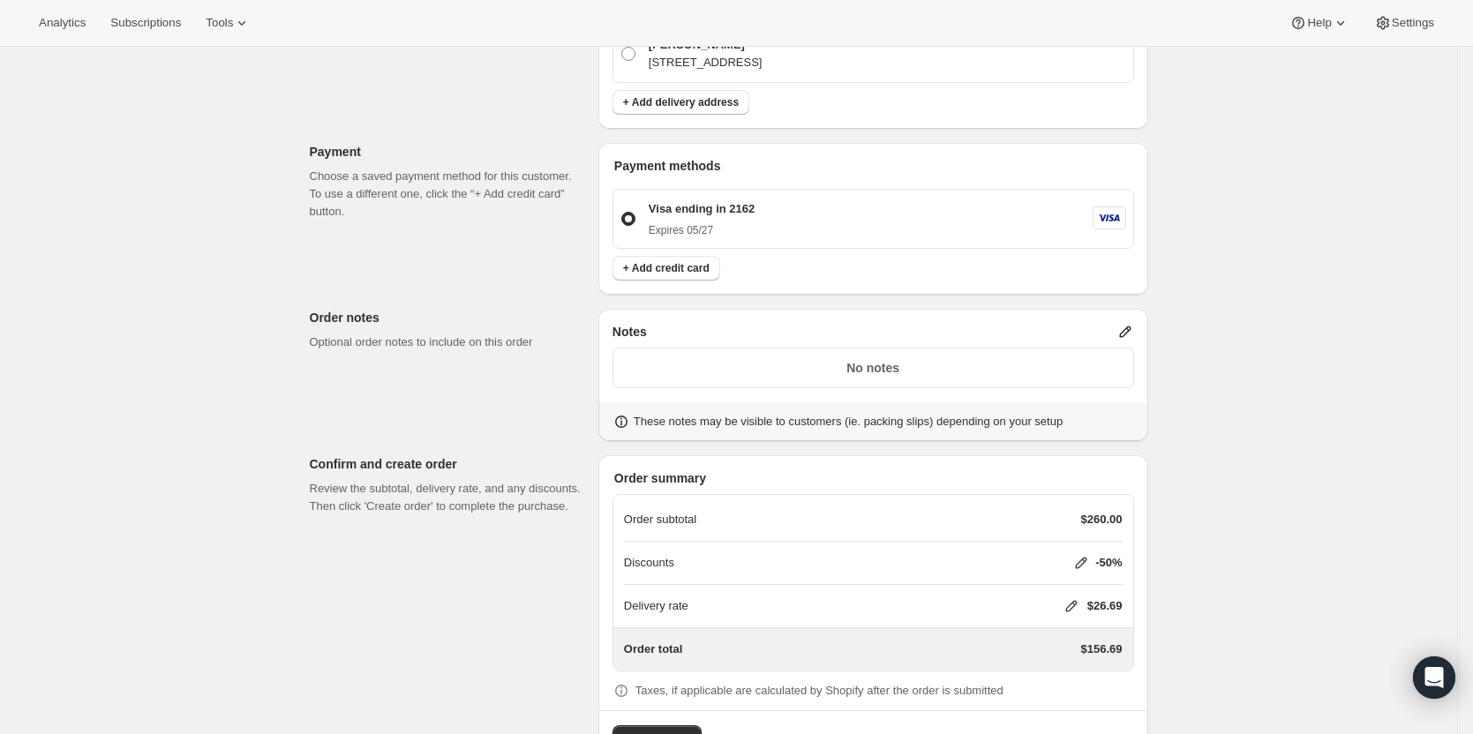
scroll to position [854, 0]
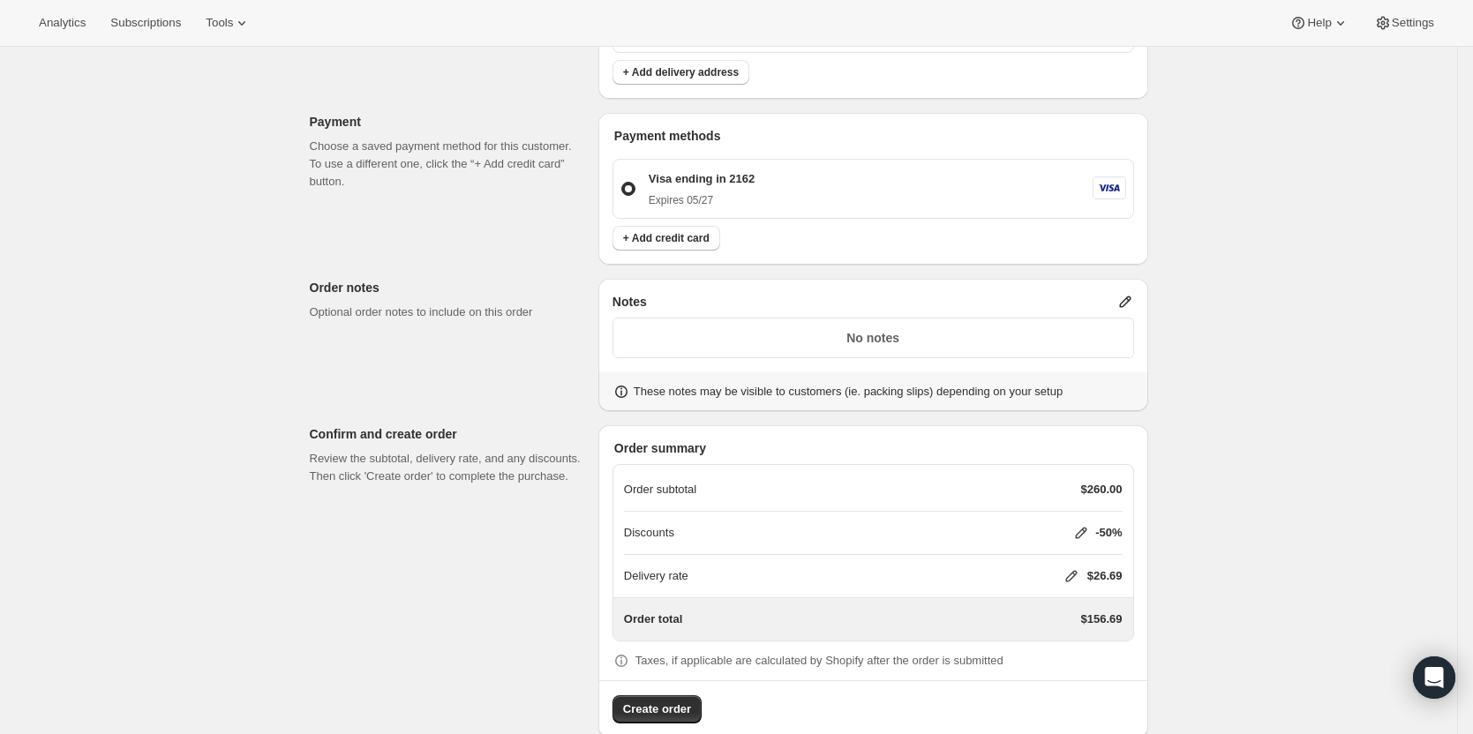
click at [1075, 568] on icon at bounding box center [1072, 577] width 18 height 18
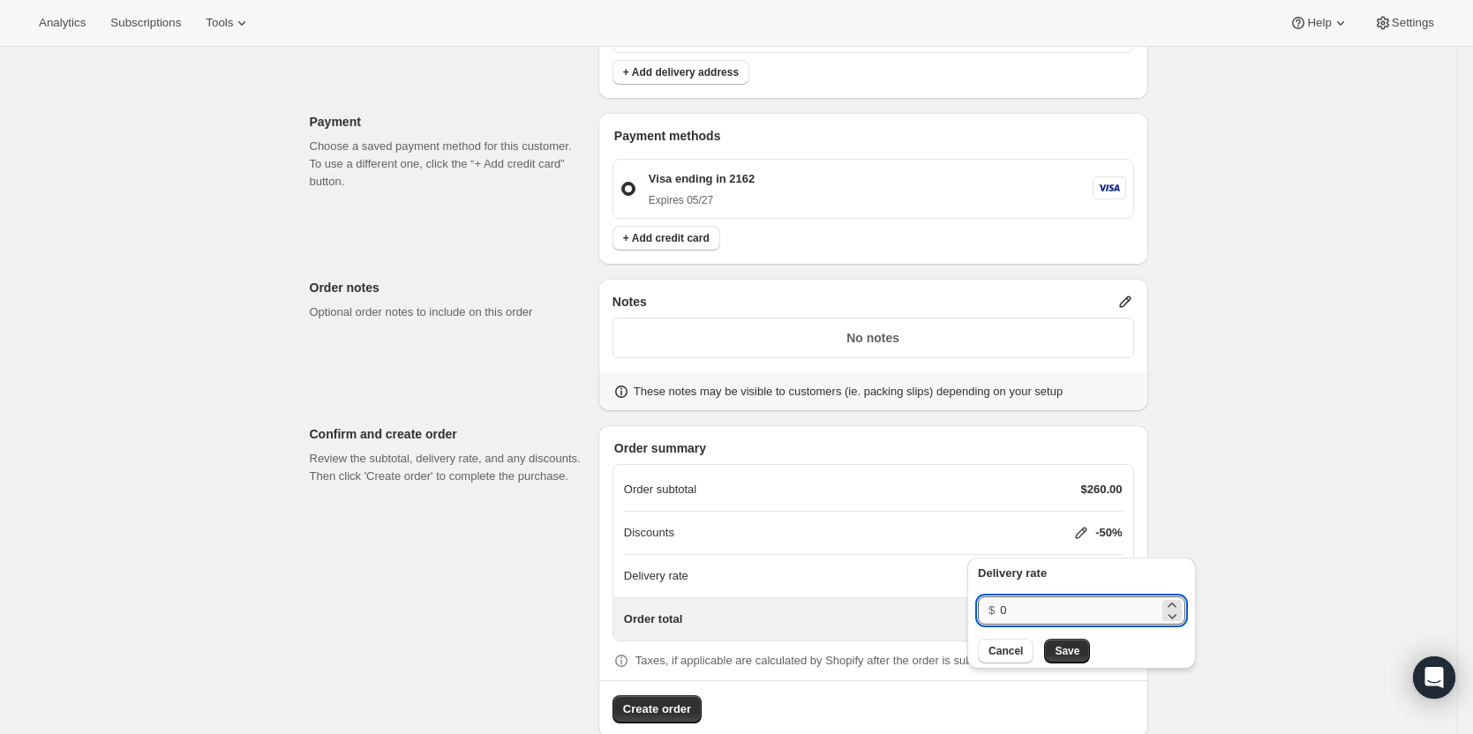
click at [1043, 605] on input "0" at bounding box center [1079, 611] width 159 height 28
click at [1079, 656] on button "Save" at bounding box center [1067, 651] width 46 height 25
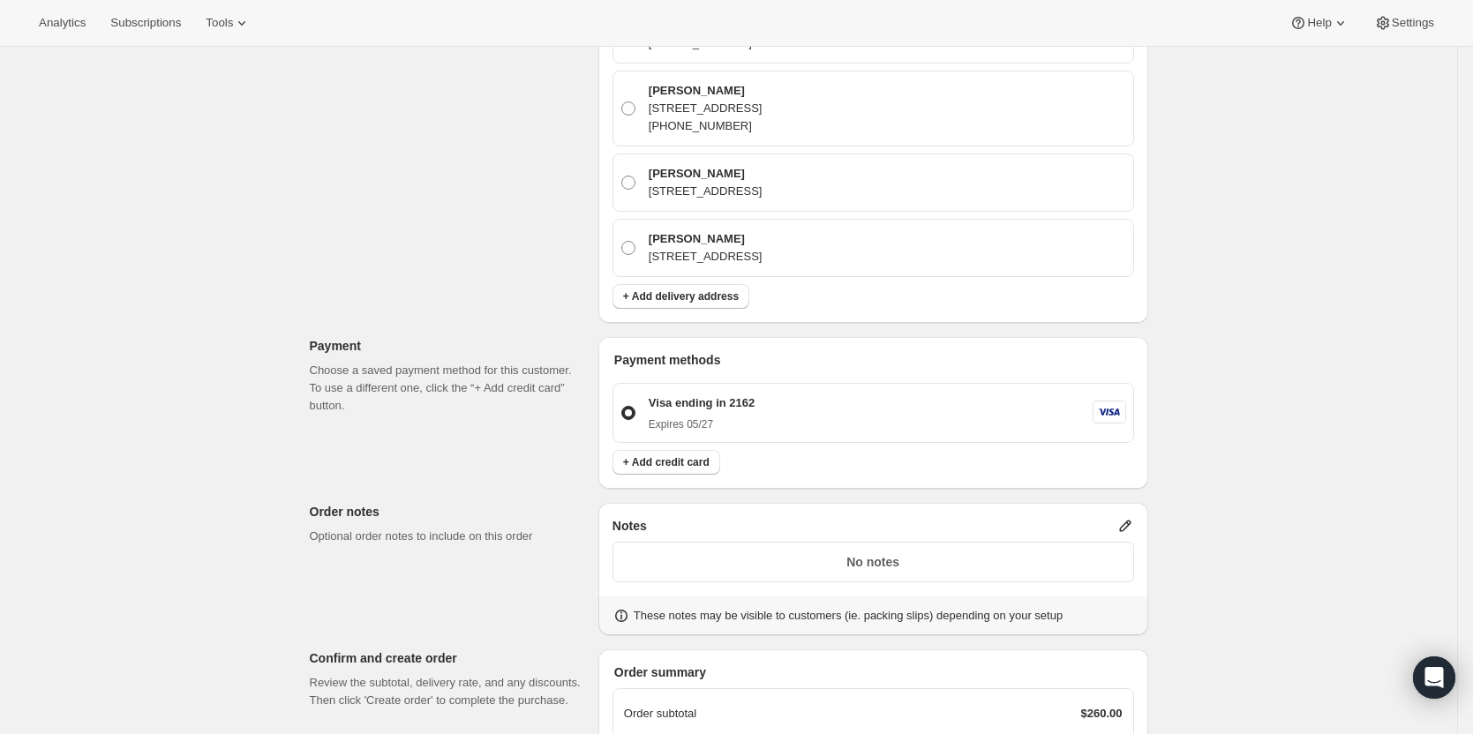
scroll to position [706, 0]
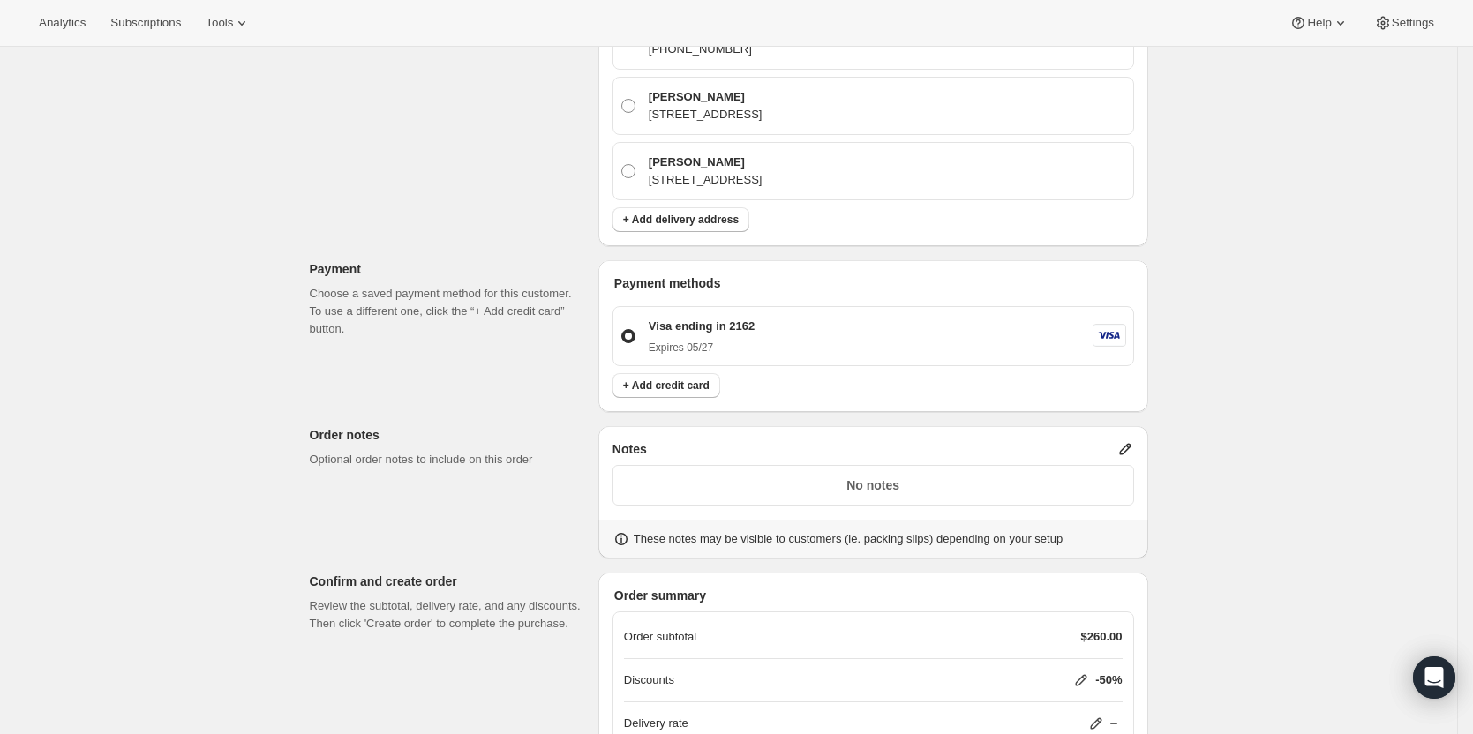
click at [788, 477] on p "No notes" at bounding box center [873, 486] width 499 height 18
click at [854, 477] on p "No notes" at bounding box center [873, 486] width 499 height 18
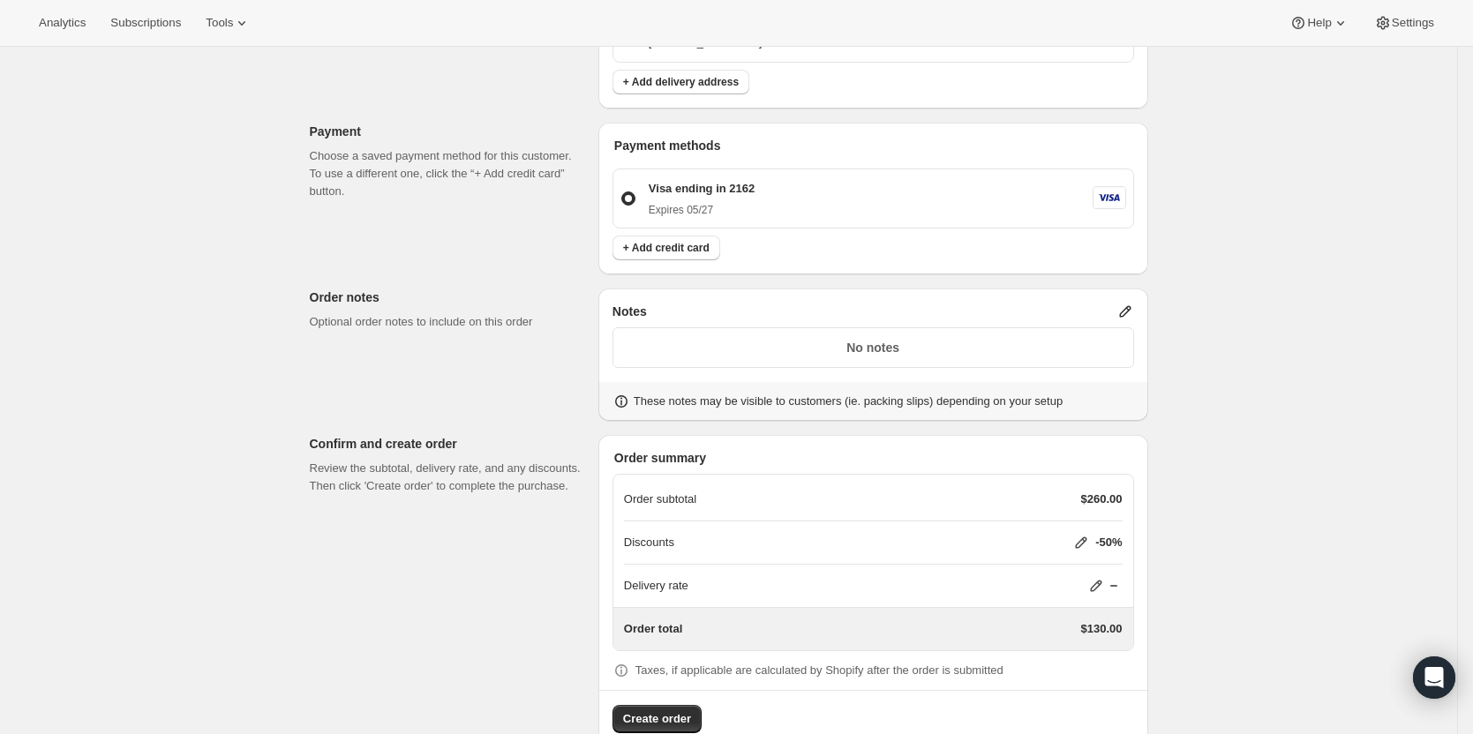
scroll to position [854, 0]
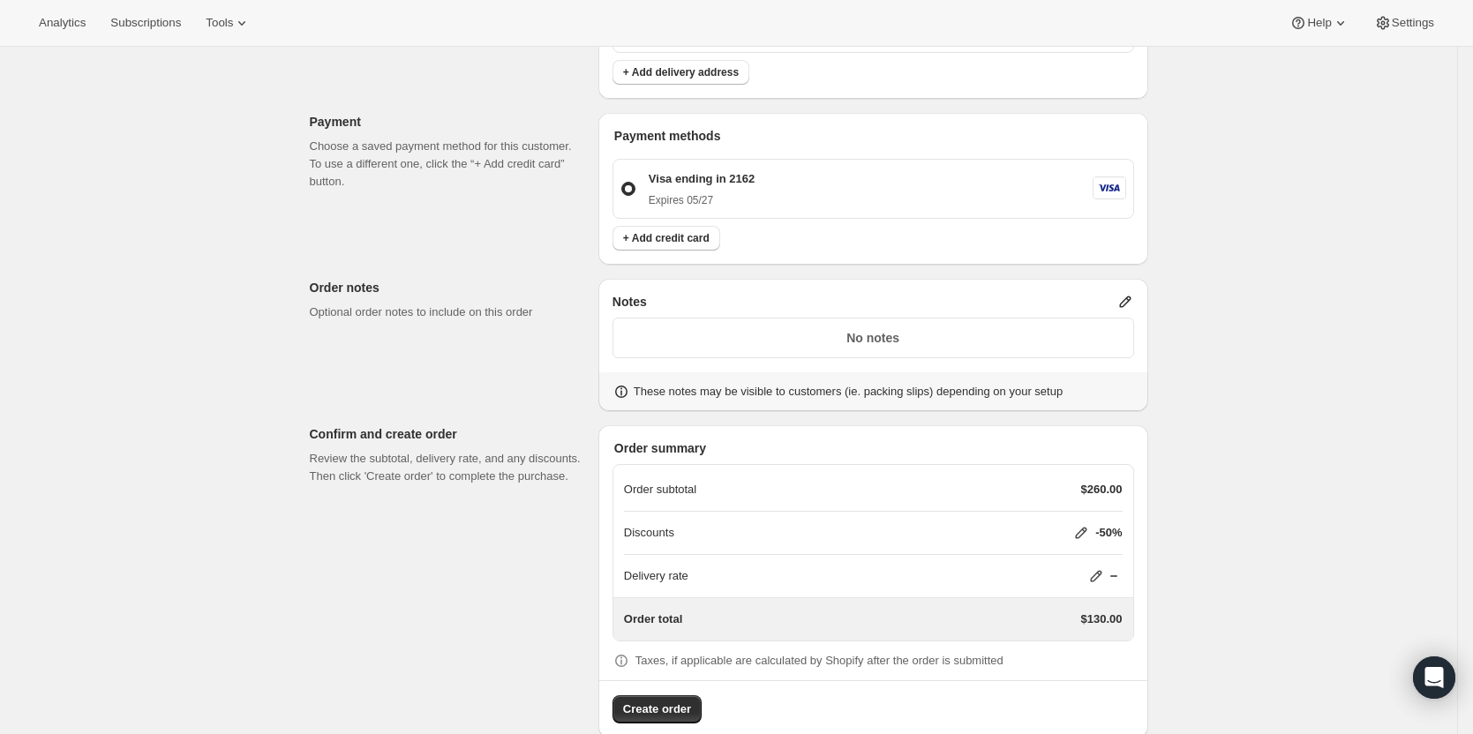
click at [1130, 293] on icon at bounding box center [1126, 302] width 18 height 18
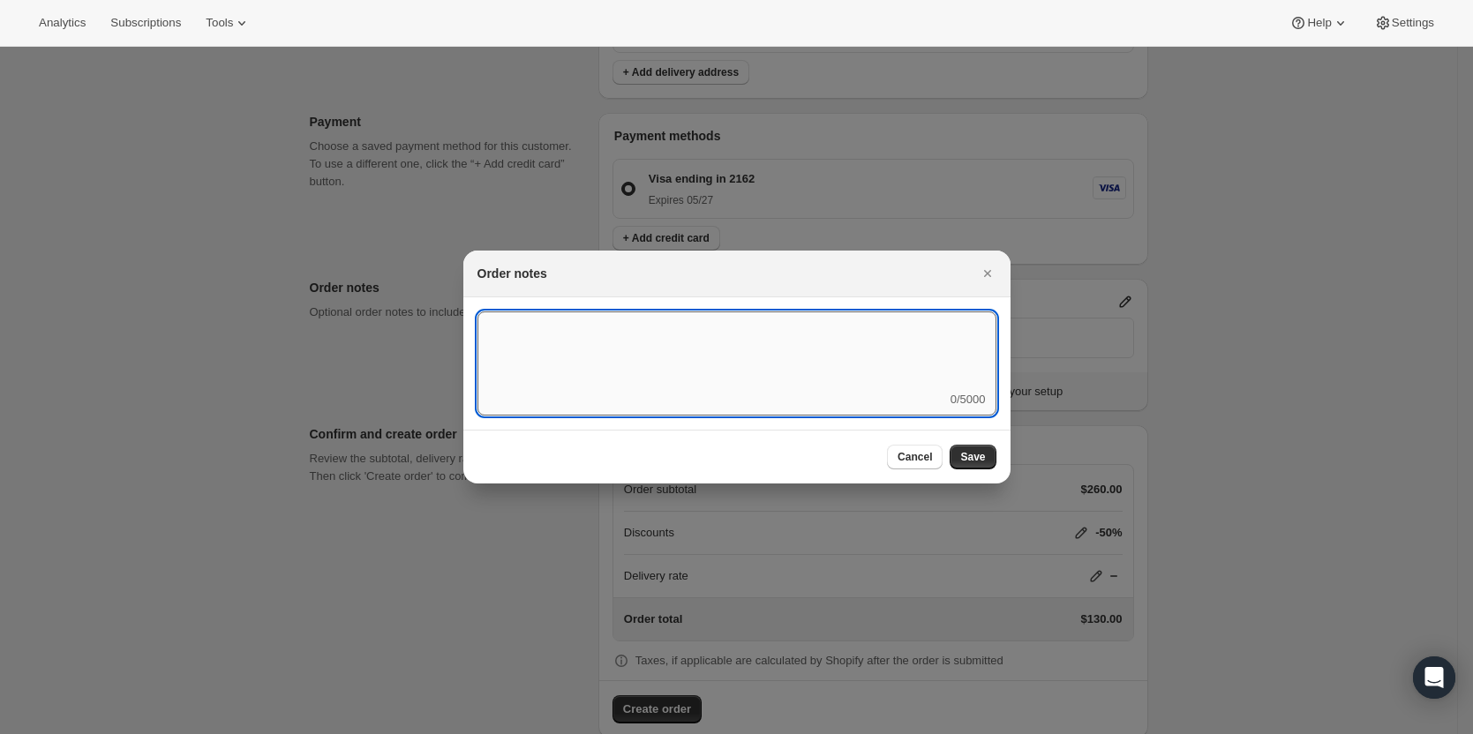
click at [823, 339] on textarea ":reo:" at bounding box center [737, 351] width 519 height 79
drag, startPoint x: 629, startPoint y: 334, endPoint x: 448, endPoint y: 301, distance: 184.8
type textarea "Please don't ship."
click at [967, 448] on button "Save" at bounding box center [973, 457] width 46 height 25
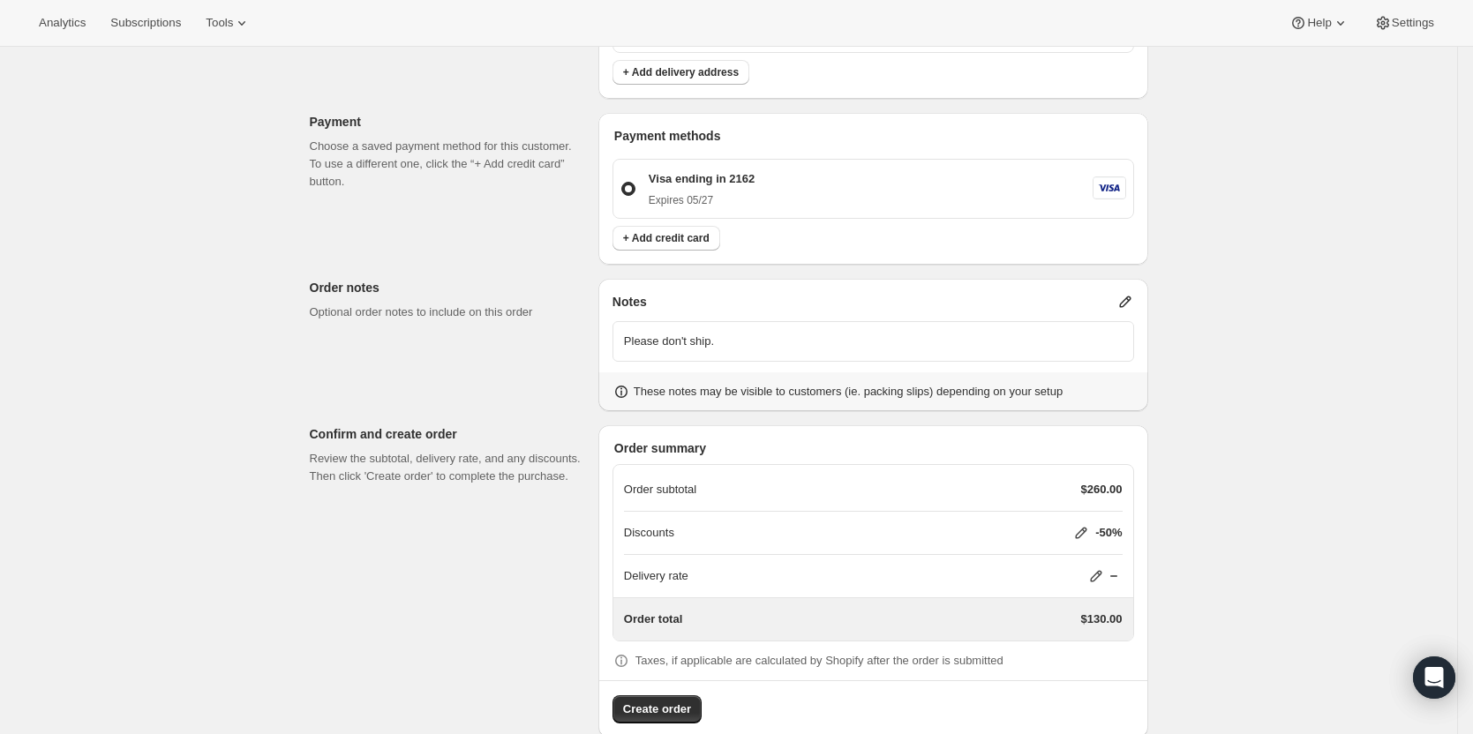
click at [666, 701] on span "Create order" at bounding box center [657, 710] width 68 height 18
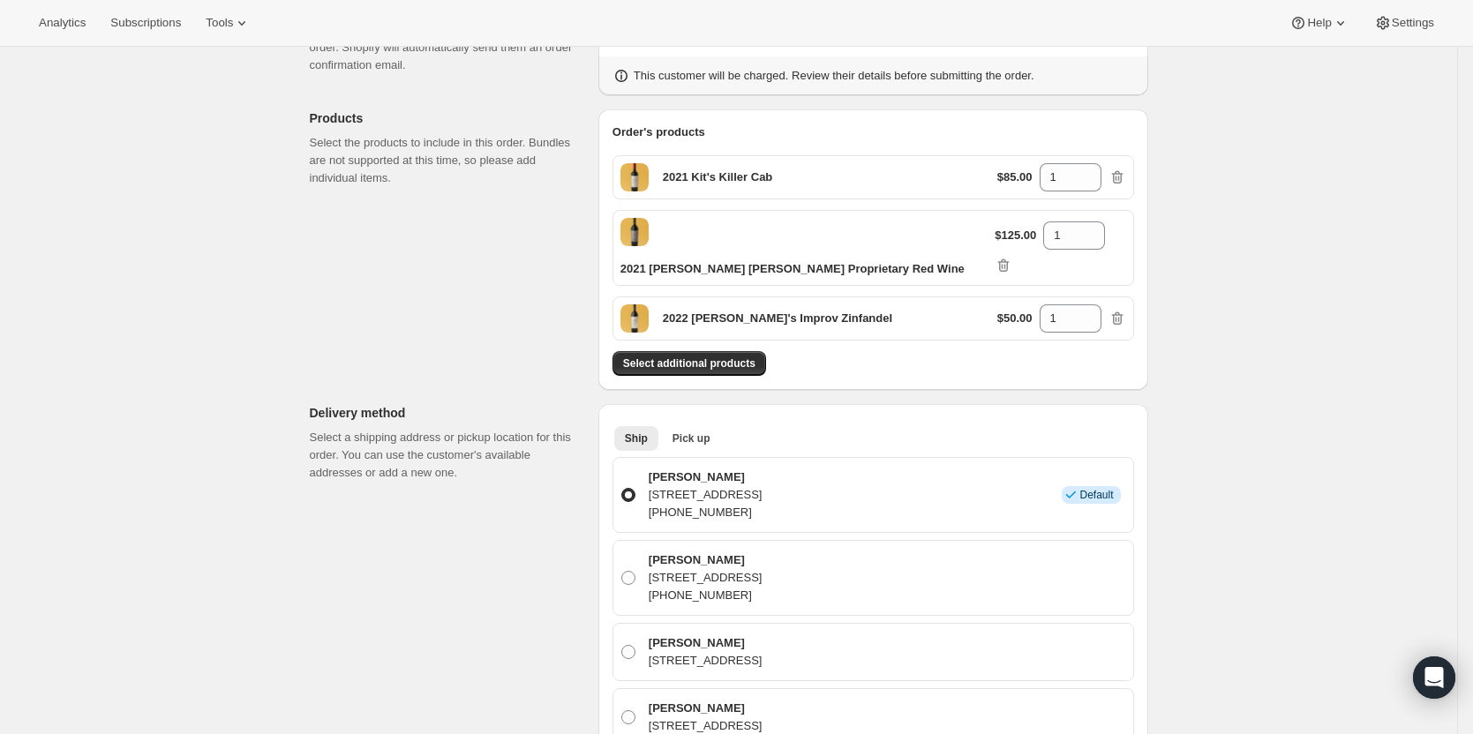
radio input "true"
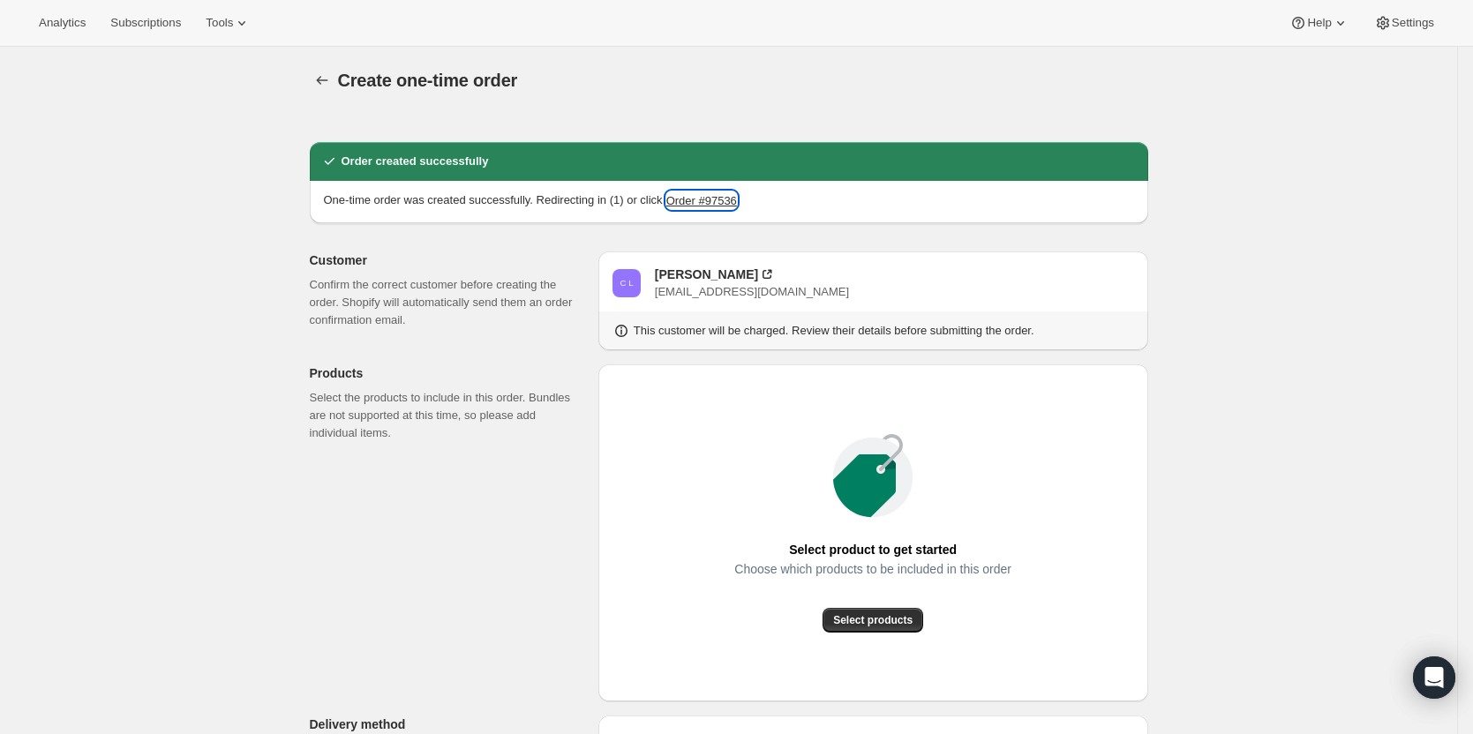
click at [727, 194] on button "Order #97536" at bounding box center [701, 201] width 71 height 18
